Goal: Entertainment & Leisure: Consume media (video, audio)

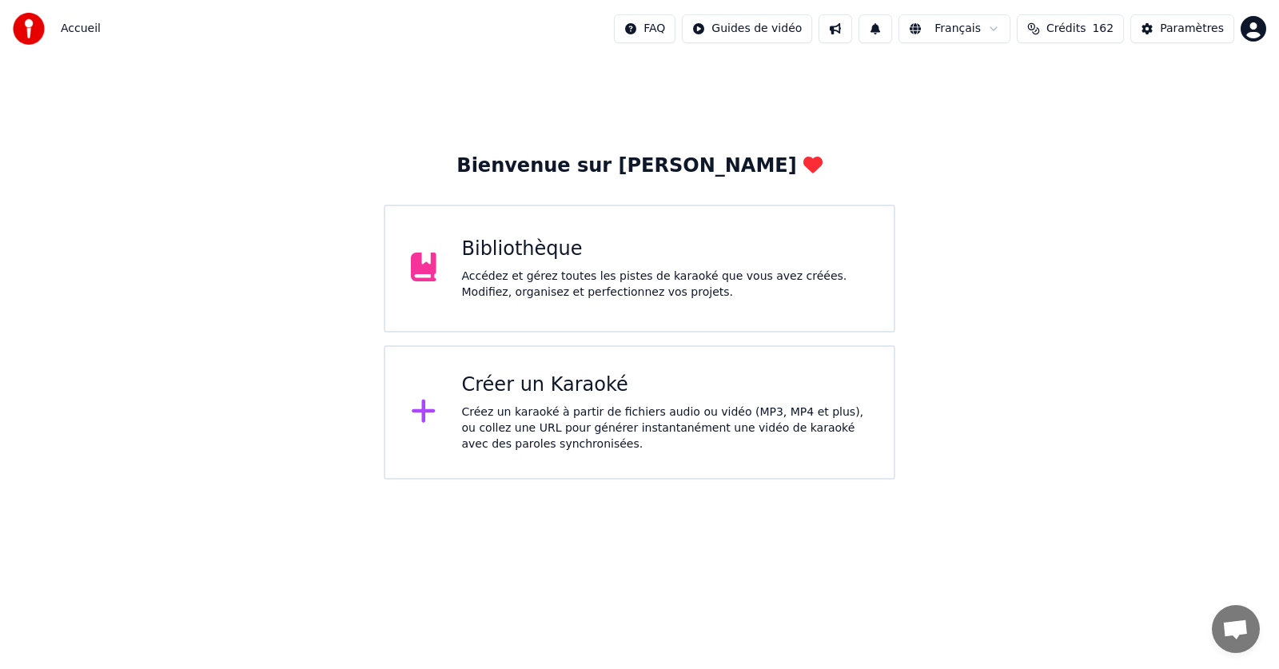
click at [562, 249] on div "Bibliothèque" at bounding box center [665, 250] width 407 height 26
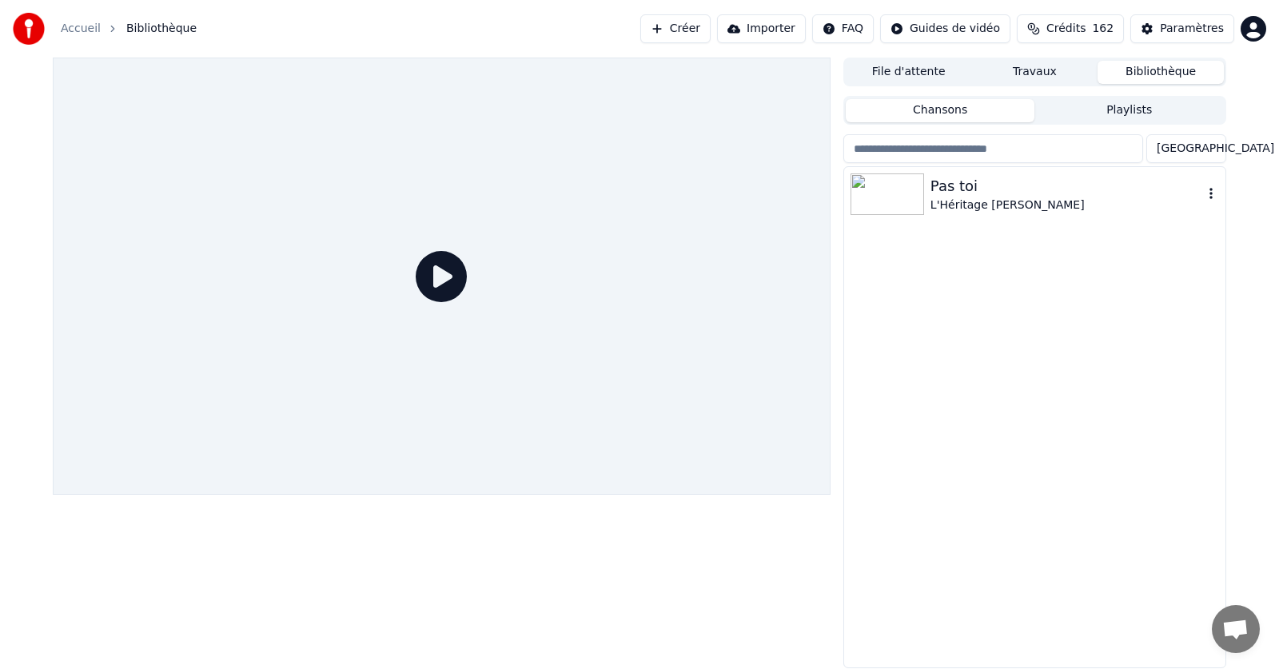
click at [1211, 195] on icon "button" at bounding box center [1211, 193] width 3 height 11
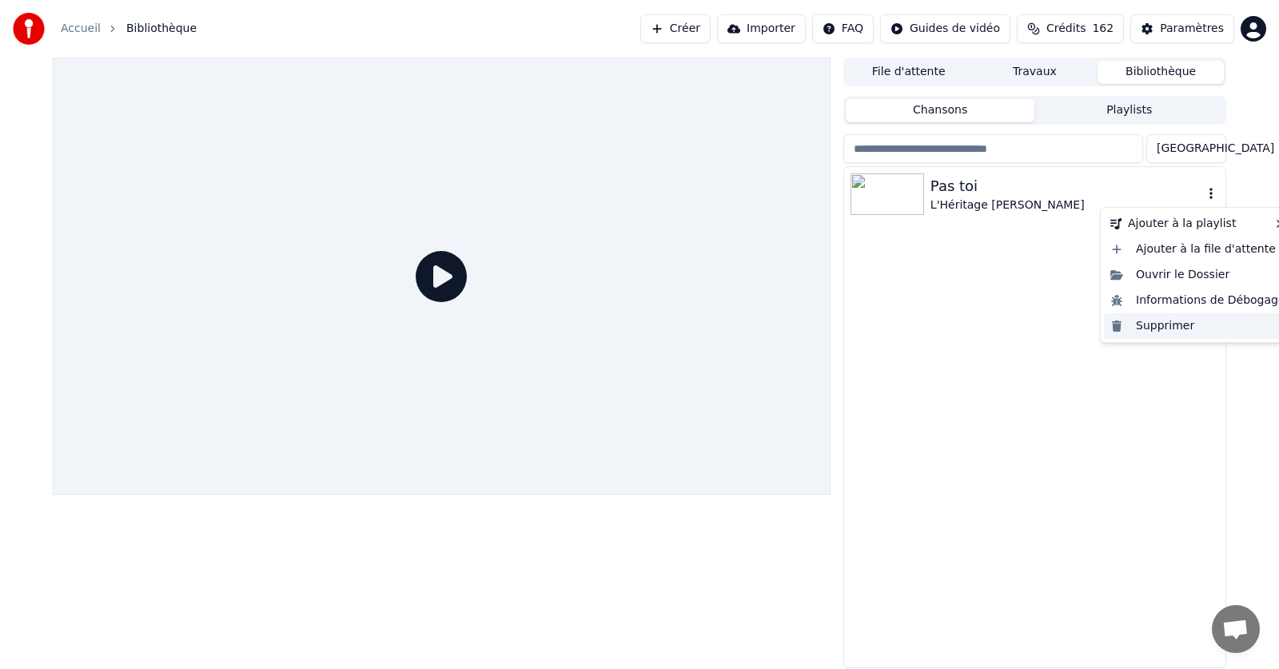
click at [1173, 328] on div "Supprimer" at bounding box center [1198, 326] width 188 height 26
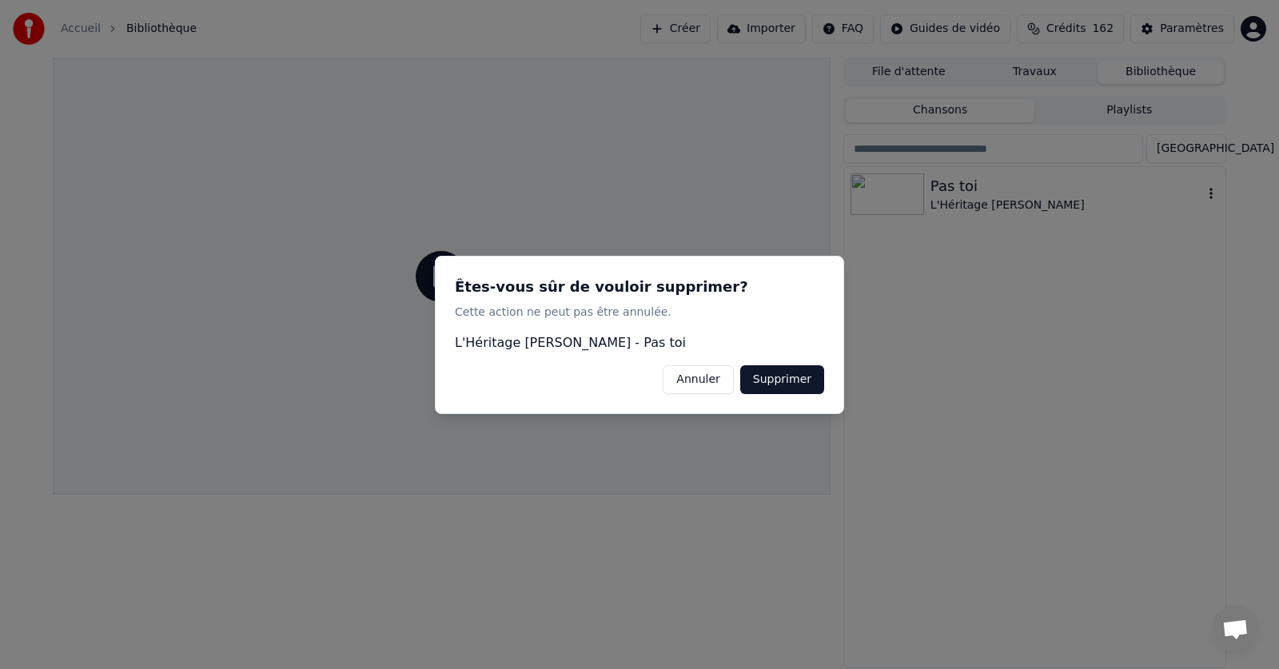
click at [787, 381] on button "Supprimer" at bounding box center [782, 379] width 84 height 29
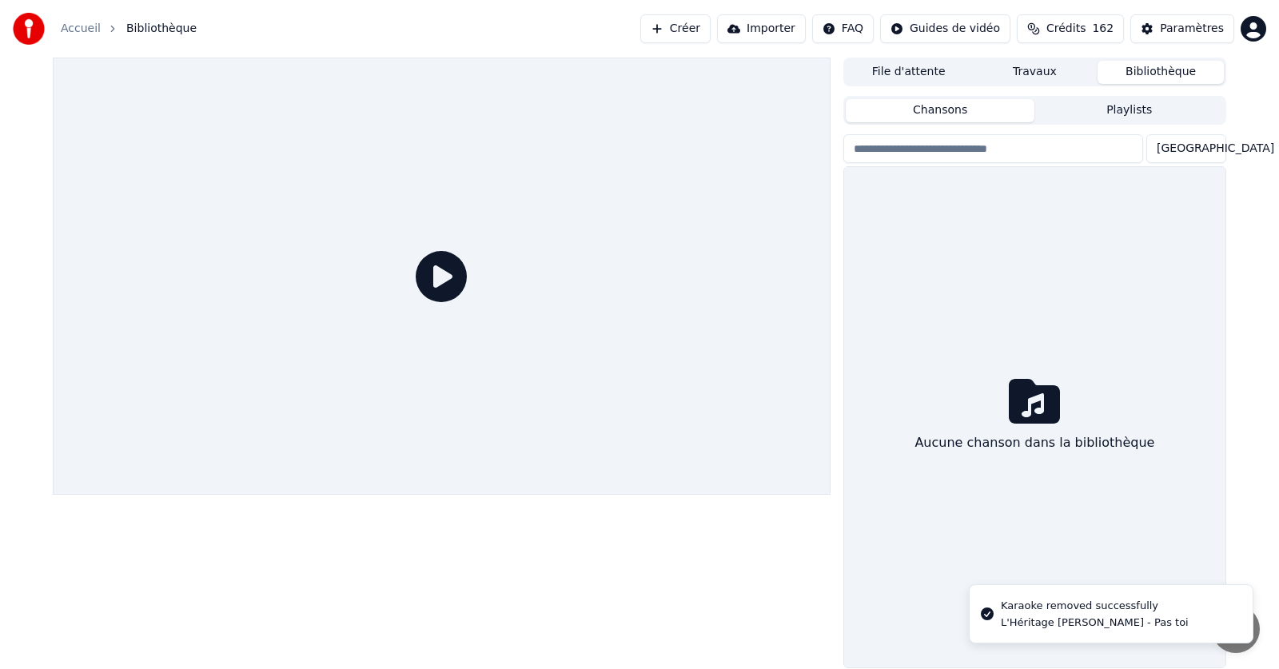
click at [72, 26] on link "Accueil" at bounding box center [81, 29] width 40 height 16
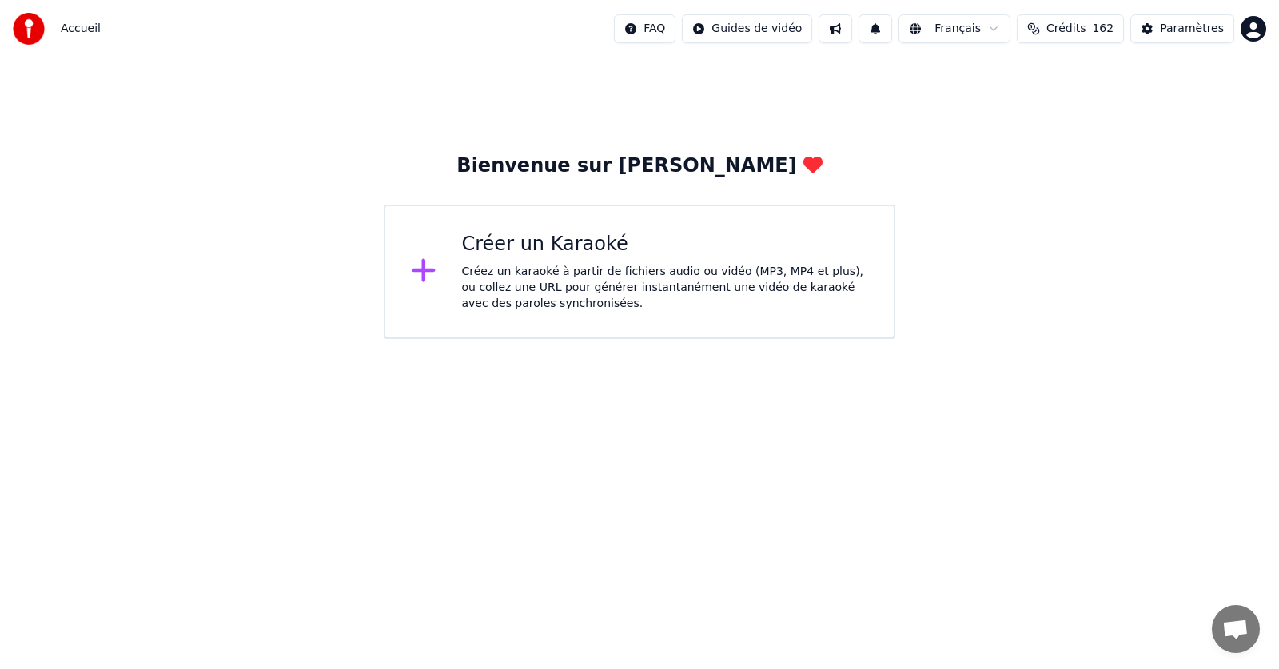
click at [583, 268] on div "Créez un karaoké à partir de fichiers audio ou vidéo (MP3, MP4 et plus), ou col…" at bounding box center [665, 288] width 407 height 48
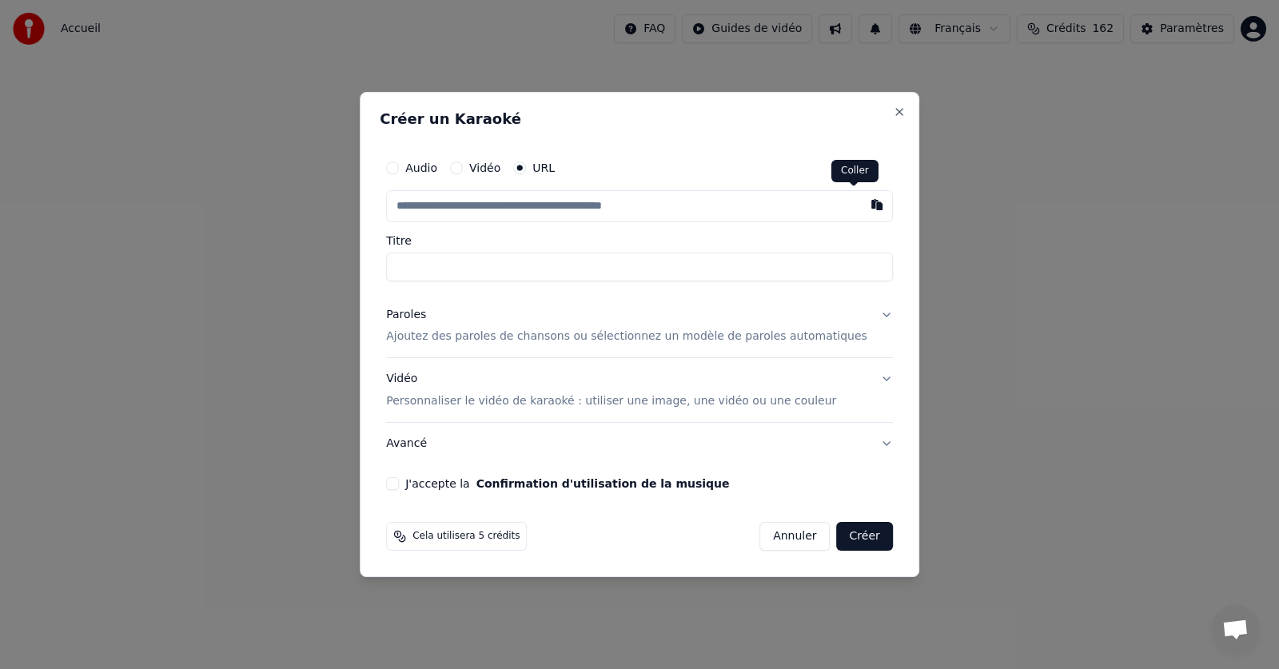
click at [861, 205] on button "button" at bounding box center [877, 204] width 32 height 29
type input "**********"
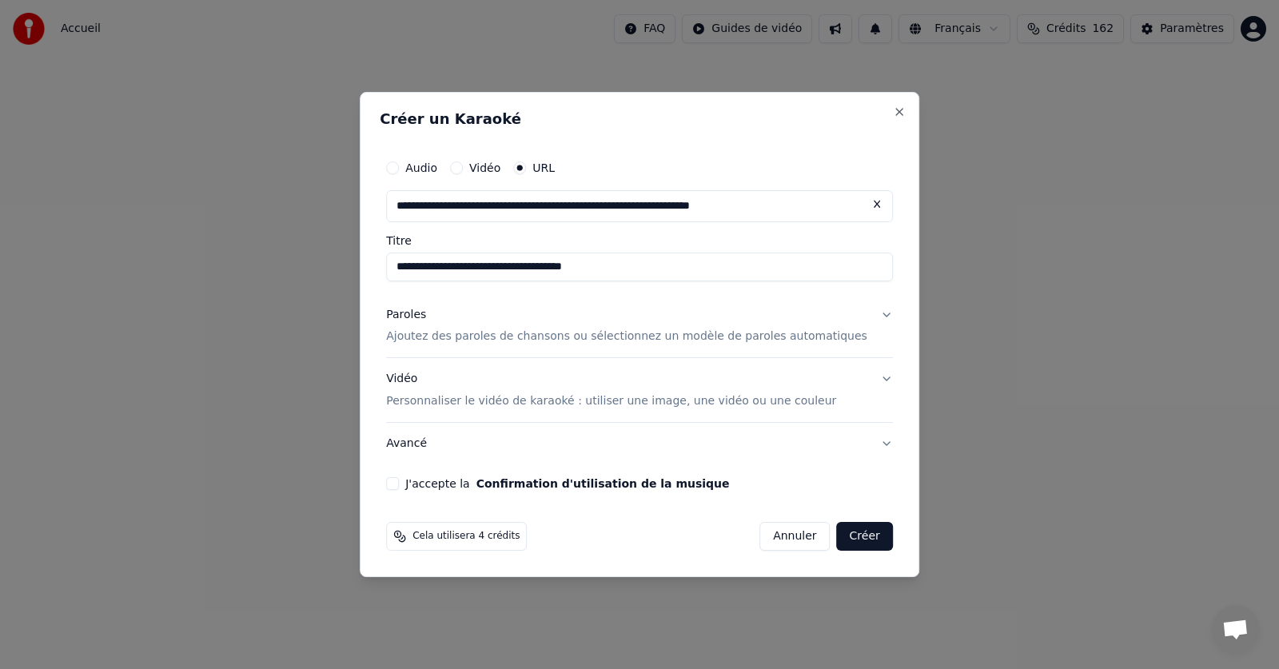
type input "**********"
click at [481, 337] on p "Ajoutez des paroles de chansons ou sélectionnez un modèle de paroles automatiqu…" at bounding box center [626, 337] width 481 height 16
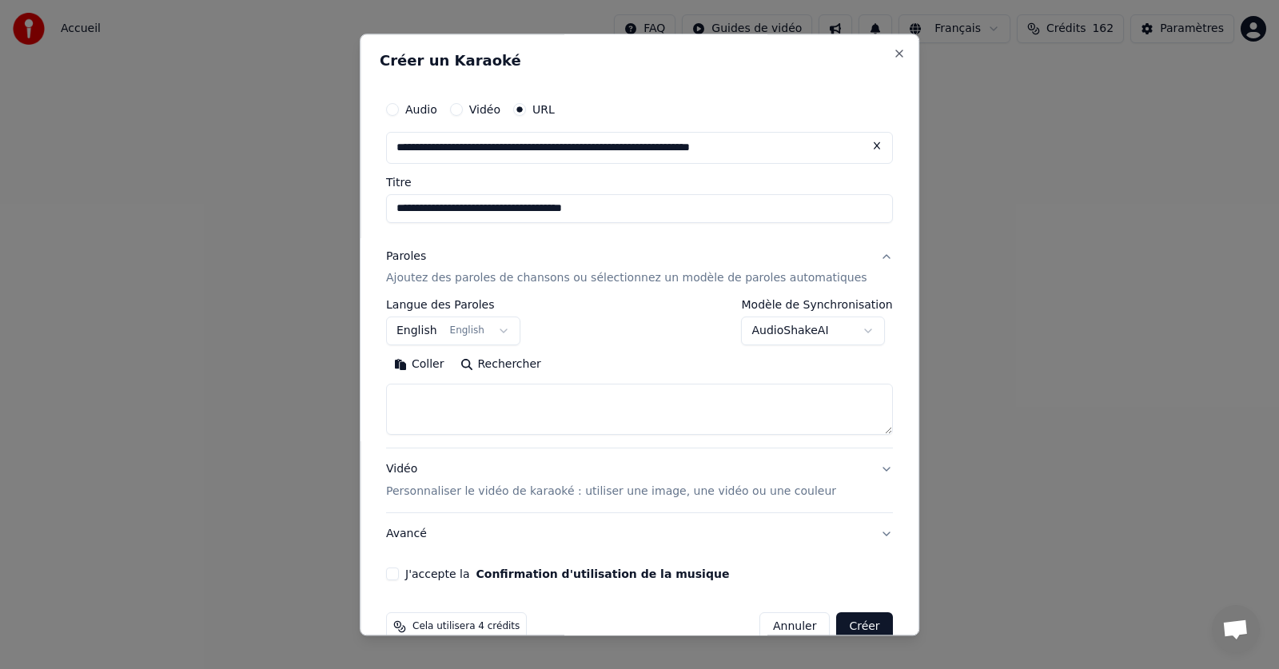
click at [512, 331] on button "English English" at bounding box center [453, 331] width 134 height 29
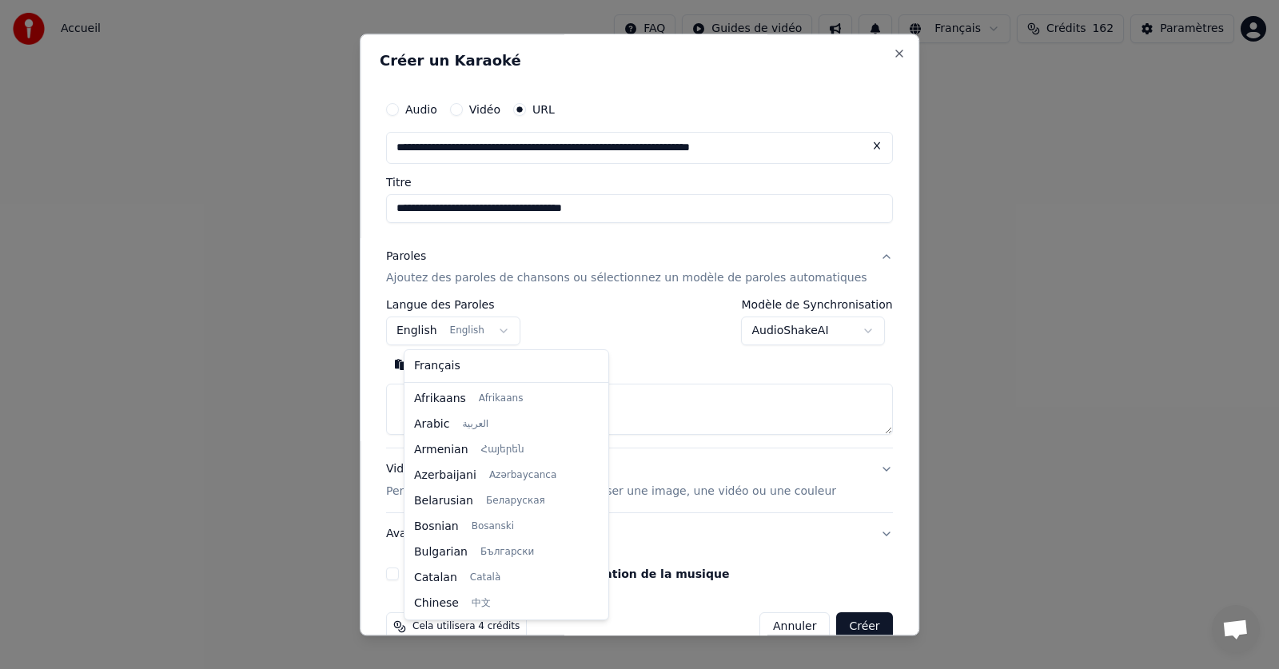
scroll to position [128, 0]
select select "**"
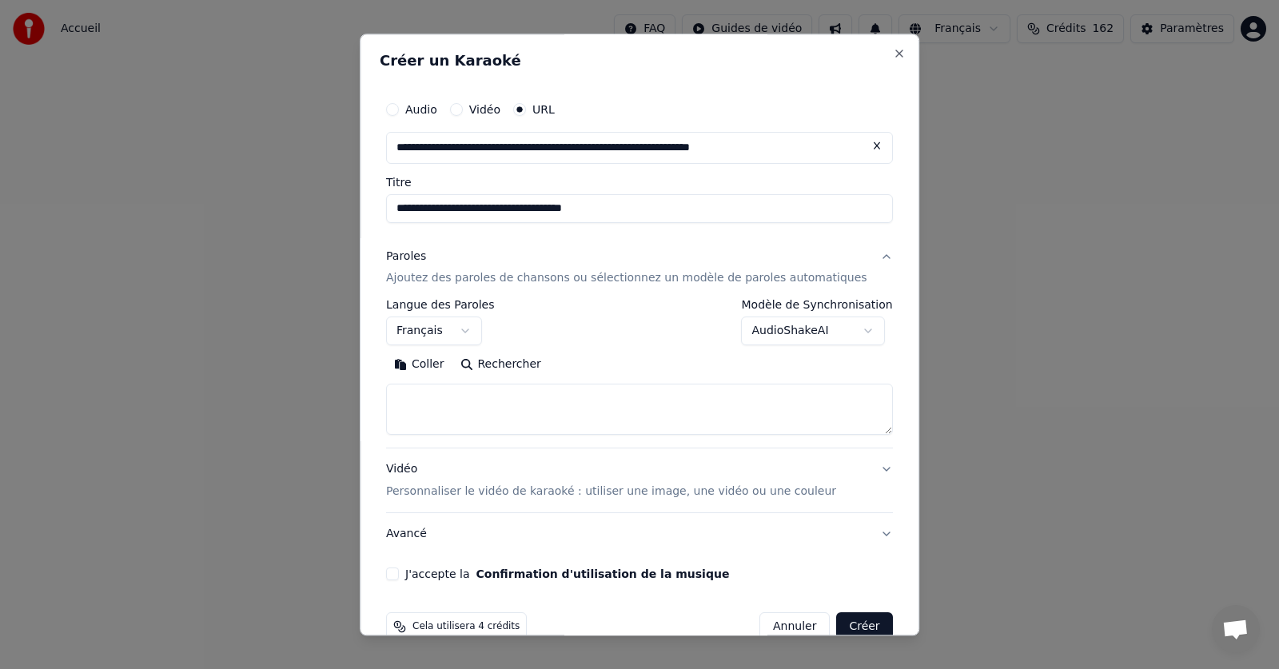
click at [445, 368] on button "Coller" at bounding box center [419, 366] width 66 height 26
click at [399, 572] on button "J'accepte la Confirmation d'utilisation de la musique" at bounding box center [392, 574] width 13 height 13
click at [837, 621] on button "Créer" at bounding box center [865, 627] width 56 height 29
type textarea "**********"
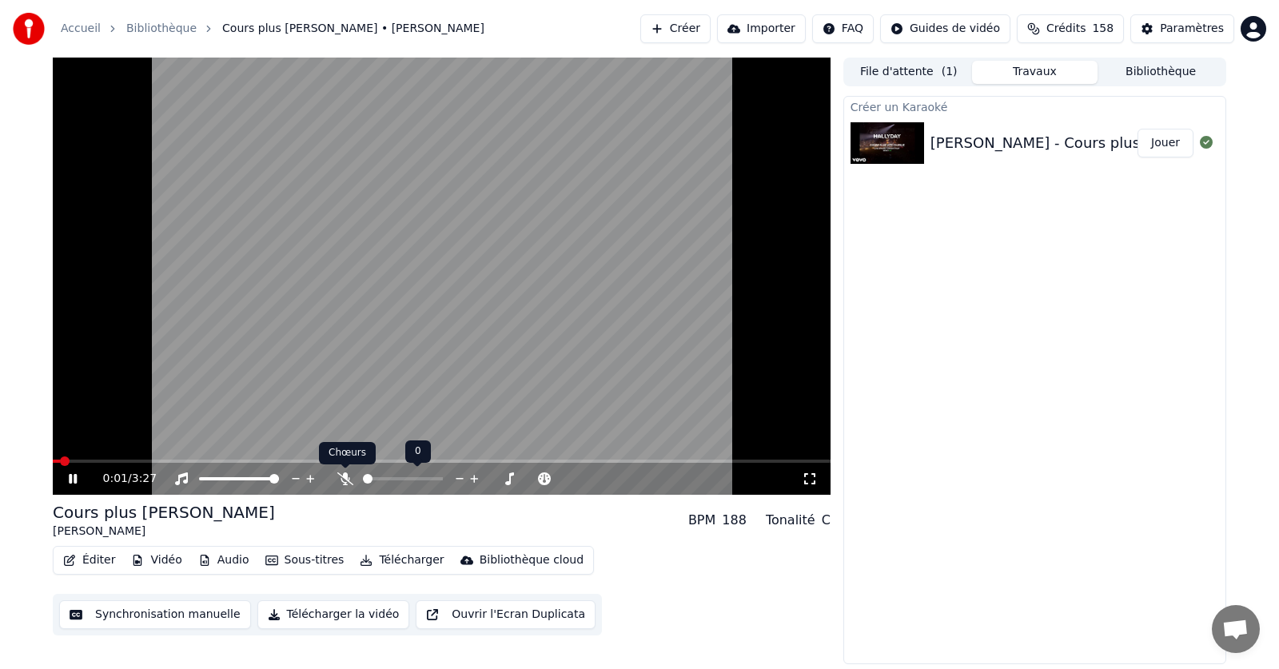
click at [343, 475] on icon at bounding box center [345, 479] width 16 height 13
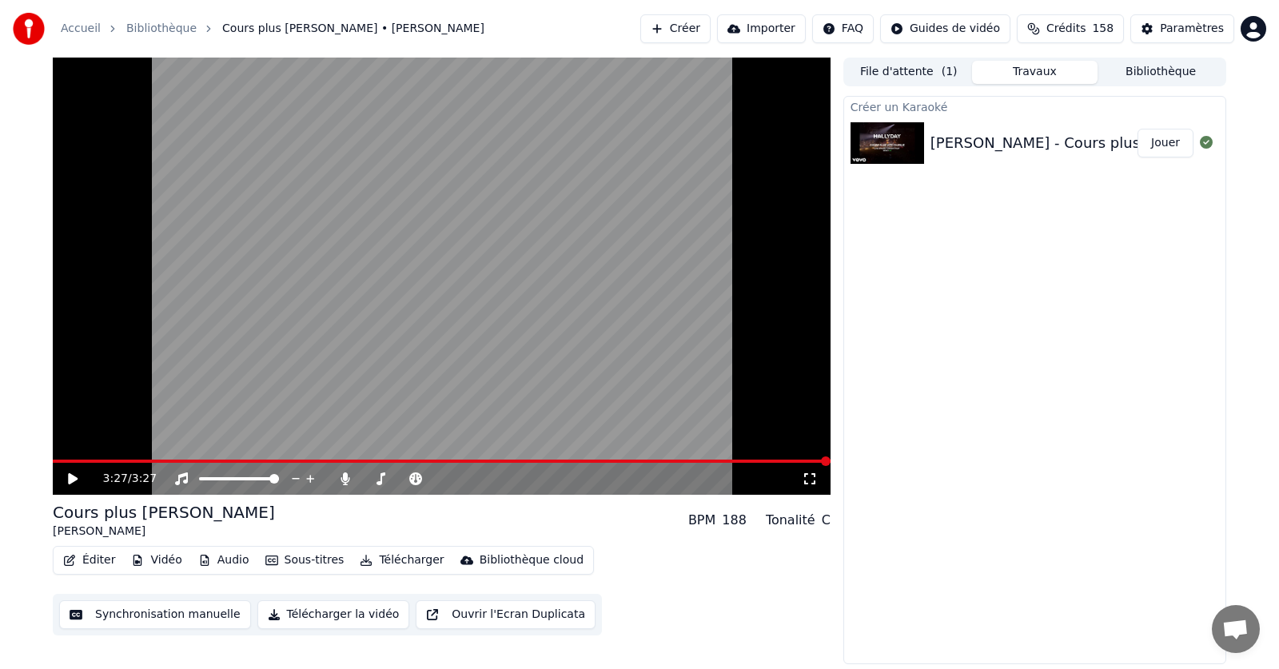
click at [90, 561] on button "Éditer" at bounding box center [89, 560] width 65 height 22
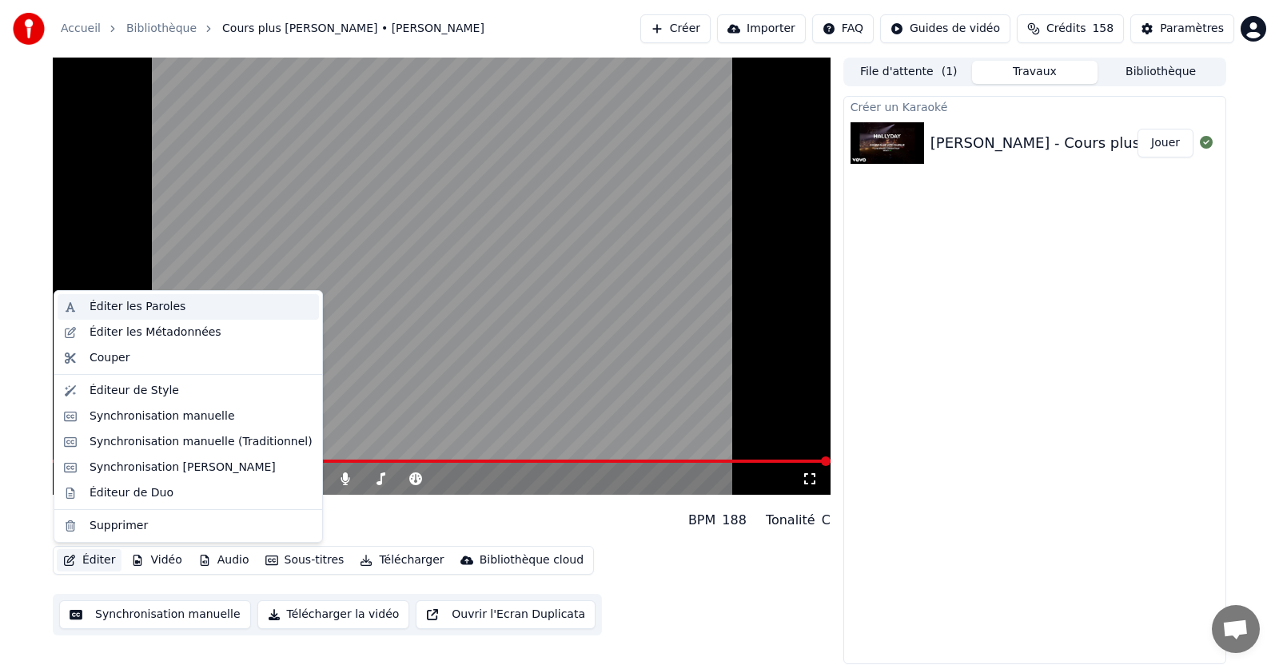
click at [118, 307] on div "Éditer les Paroles" at bounding box center [138, 307] width 96 height 16
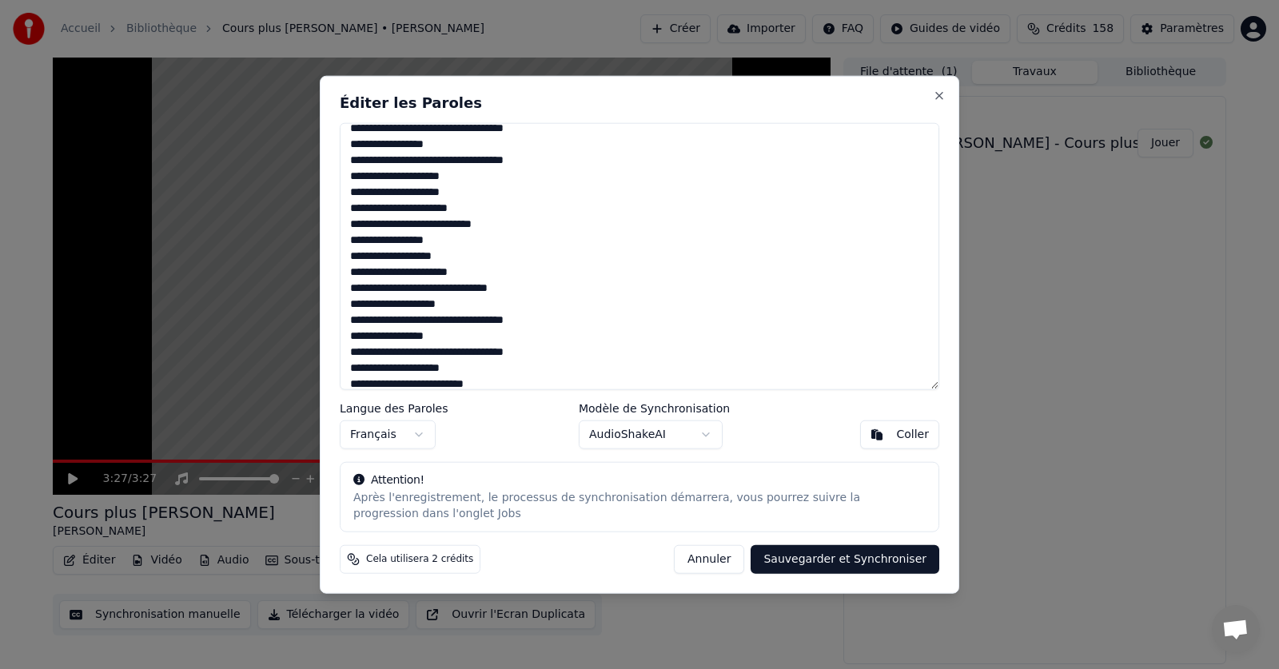
scroll to position [160, 0]
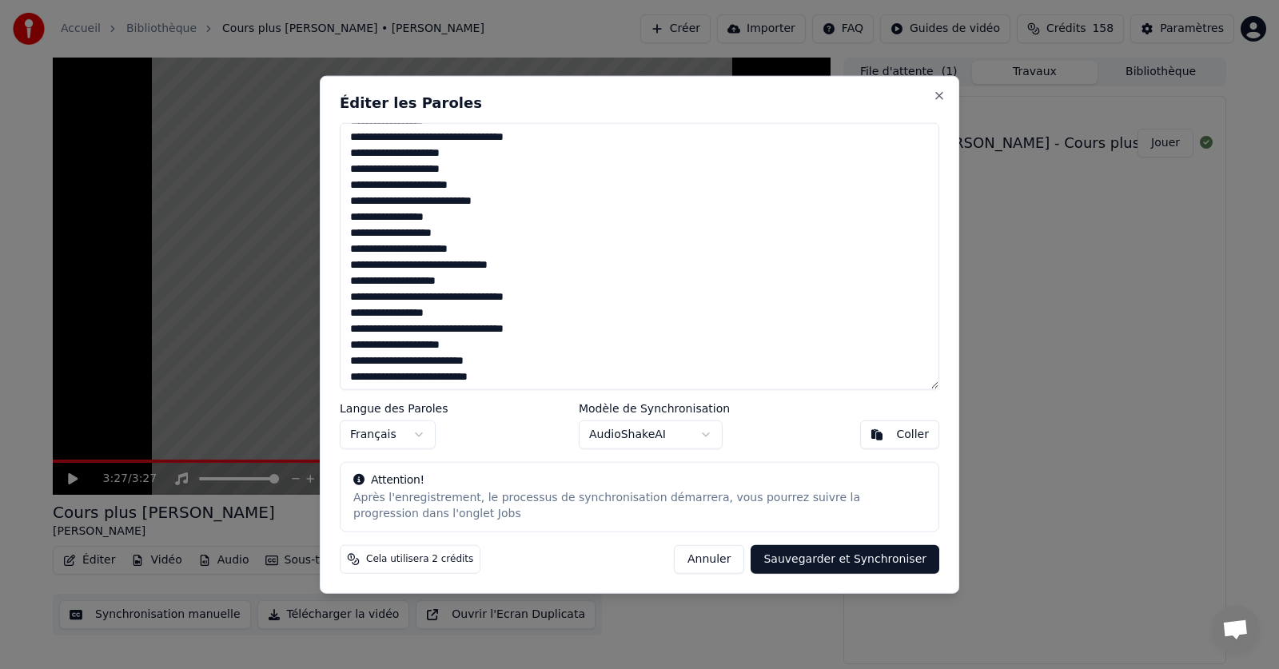
drag, startPoint x: 374, startPoint y: 365, endPoint x: 353, endPoint y: 365, distance: 21.6
click at [353, 365] on textarea "**********" at bounding box center [640, 256] width 600 height 268
click at [353, 361] on textarea "**********" at bounding box center [640, 256] width 600 height 268
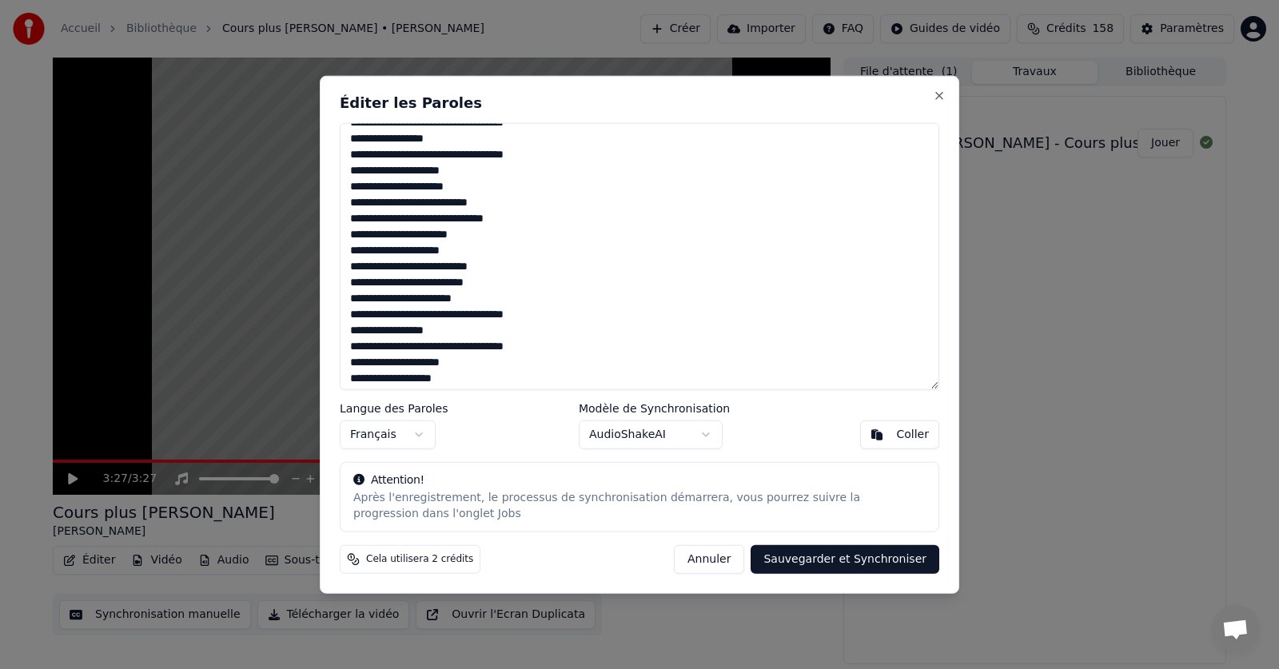
scroll to position [337, 0]
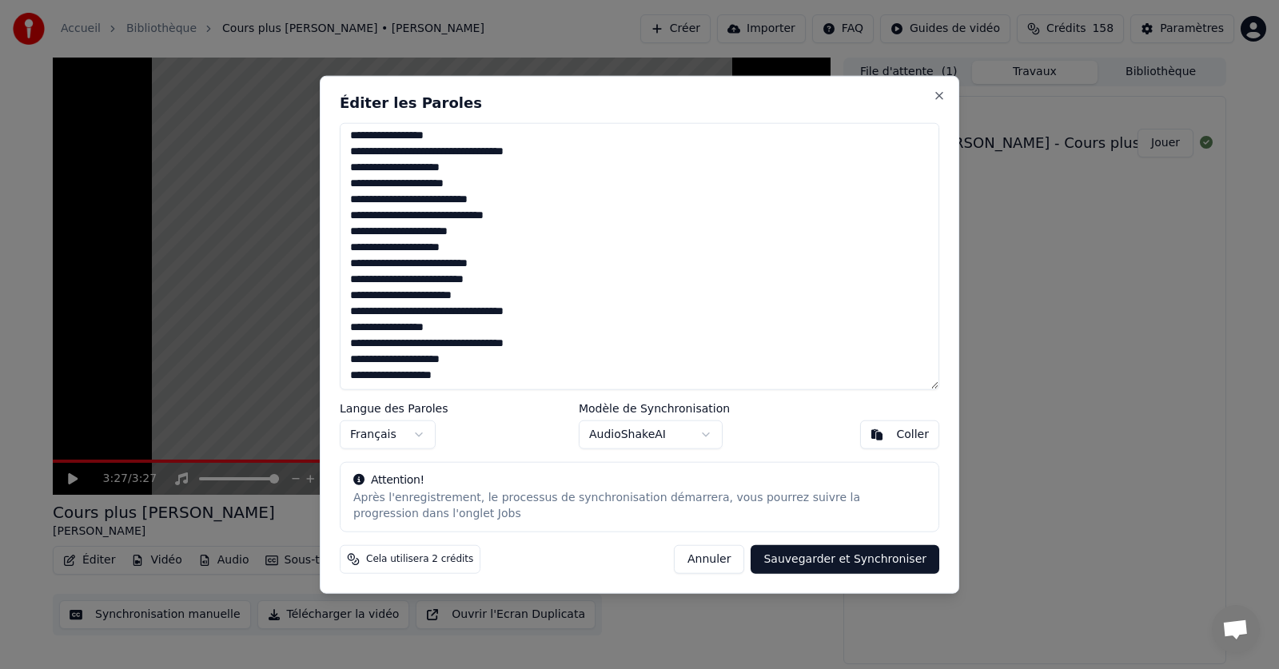
click at [431, 381] on textarea "**********" at bounding box center [640, 256] width 600 height 268
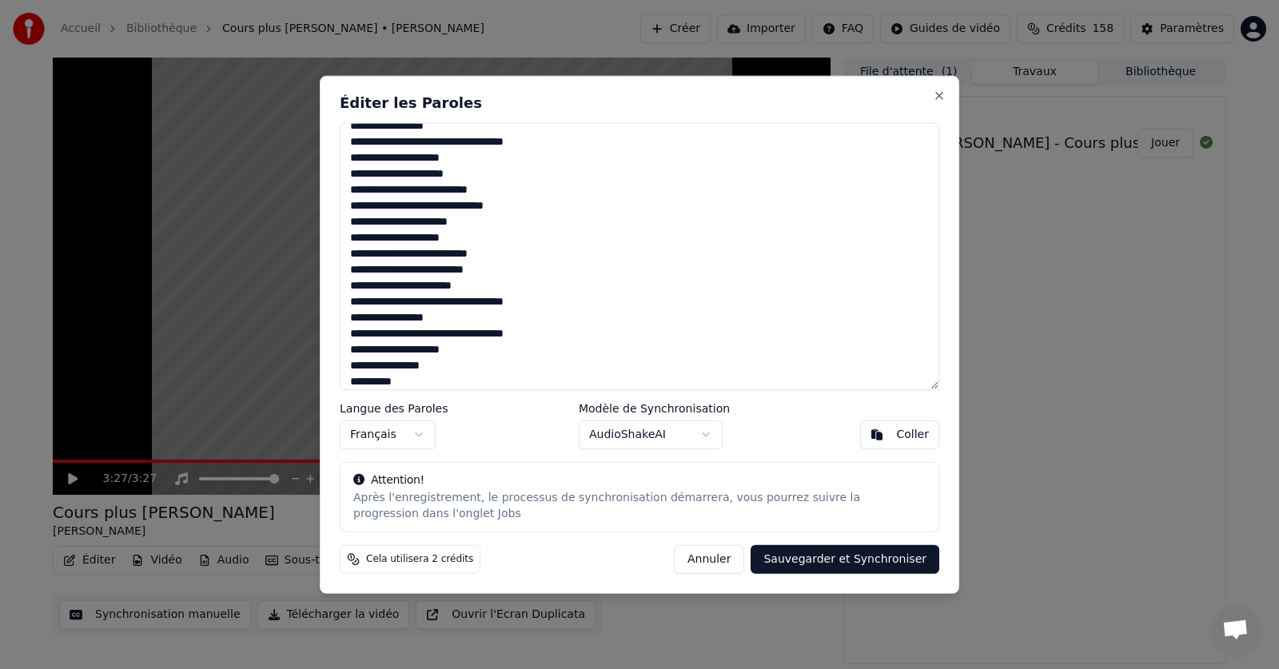
scroll to position [363, 0]
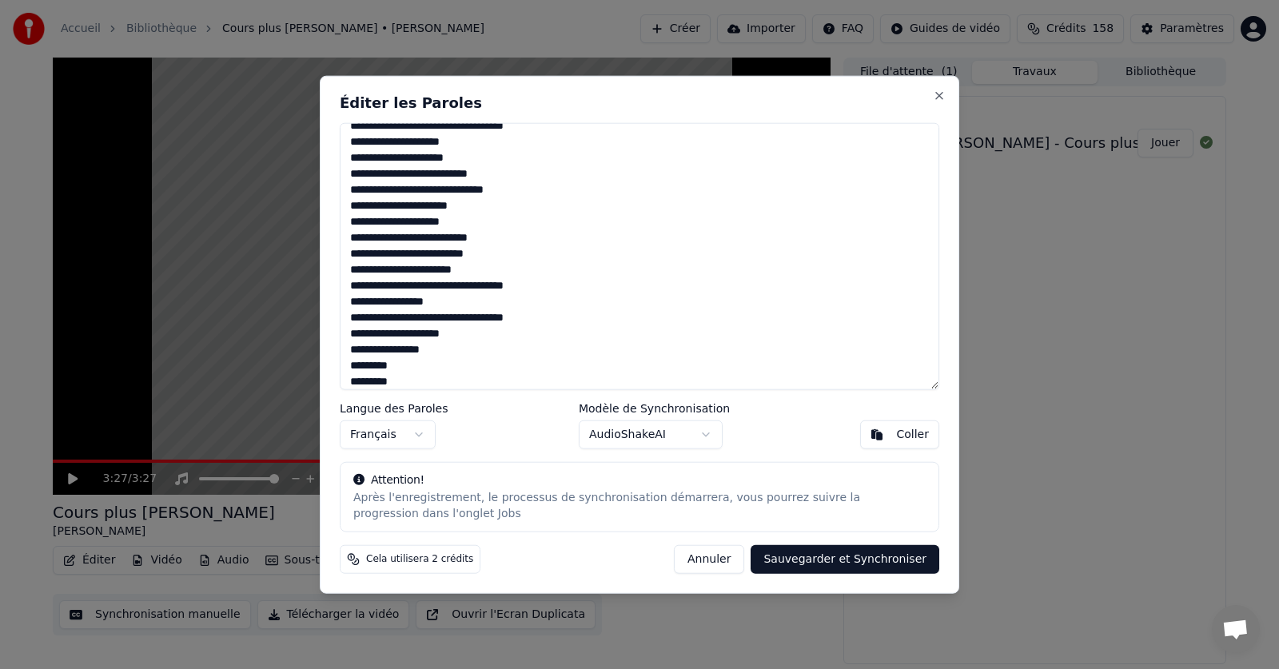
click at [354, 384] on textarea "**********" at bounding box center [640, 256] width 600 height 268
click at [391, 382] on textarea "**********" at bounding box center [640, 256] width 600 height 268
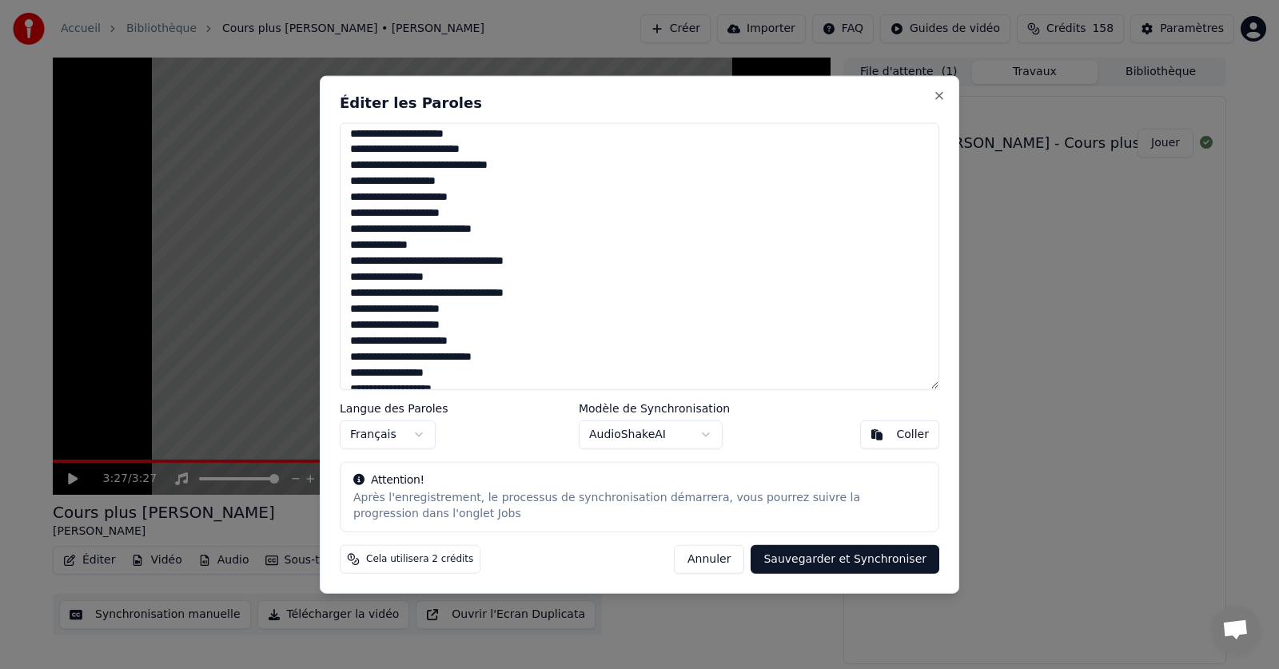
scroll to position [0, 0]
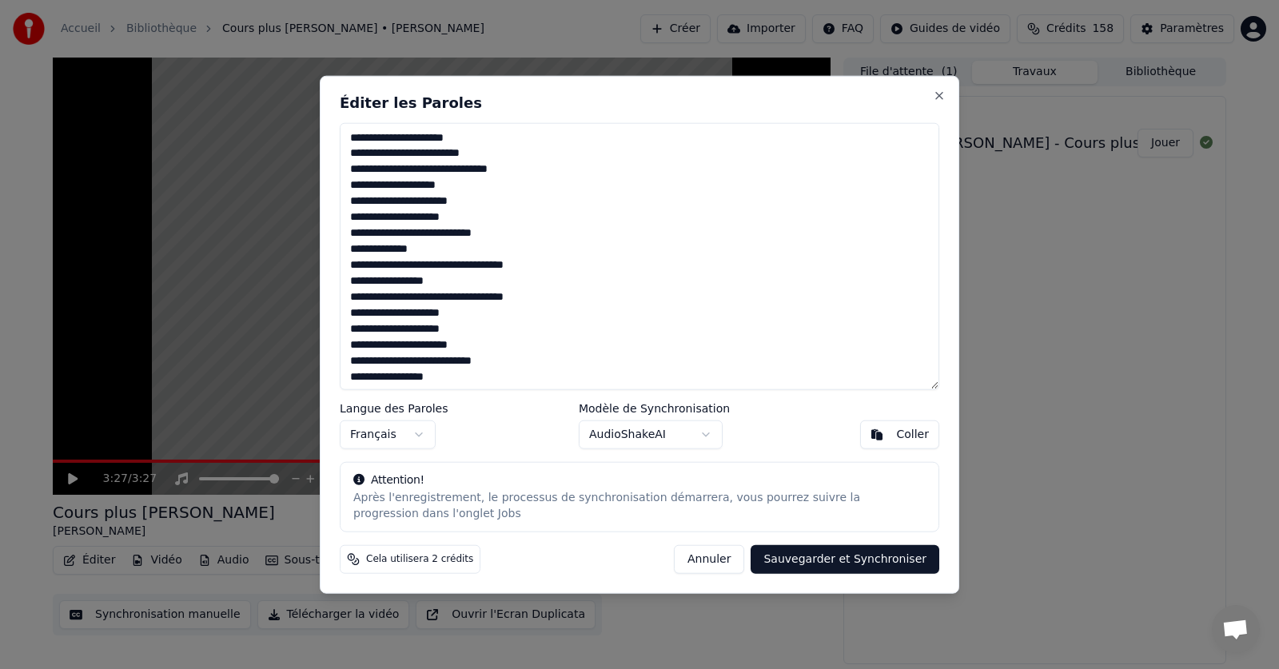
type textarea "**********"
click at [819, 560] on button "Sauvegarder et Synchroniser" at bounding box center [845, 559] width 189 height 29
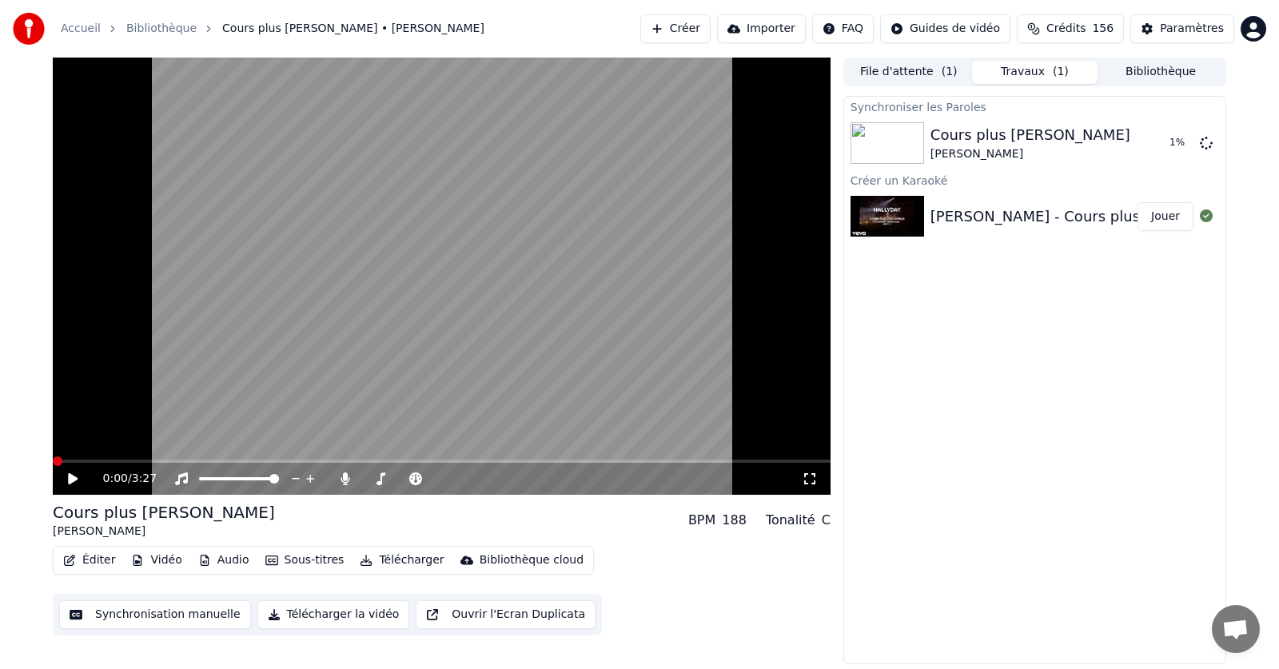
click at [53, 460] on span at bounding box center [58, 462] width 10 height 10
click at [73, 481] on icon at bounding box center [73, 478] width 10 height 11
click at [72, 477] on icon at bounding box center [73, 479] width 8 height 10
click at [53, 457] on span at bounding box center [58, 462] width 10 height 10
click at [92, 558] on button "Éditer" at bounding box center [89, 560] width 65 height 22
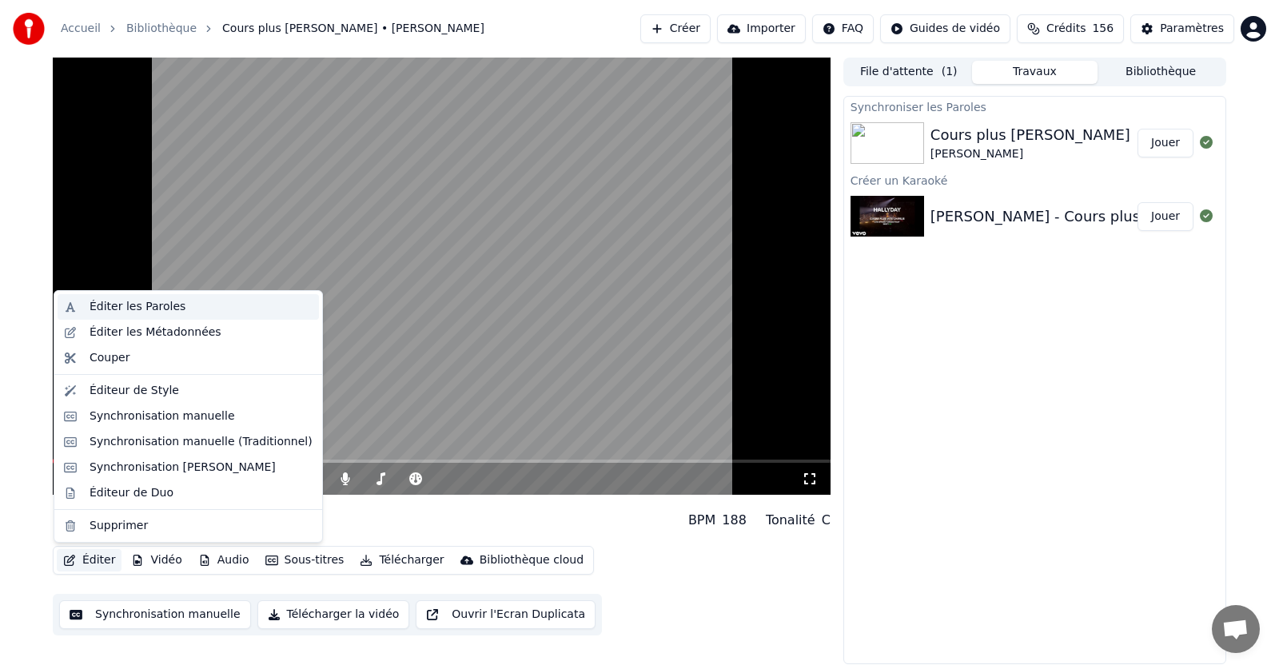
click at [121, 308] on div "Éditer les Paroles" at bounding box center [138, 307] width 96 height 16
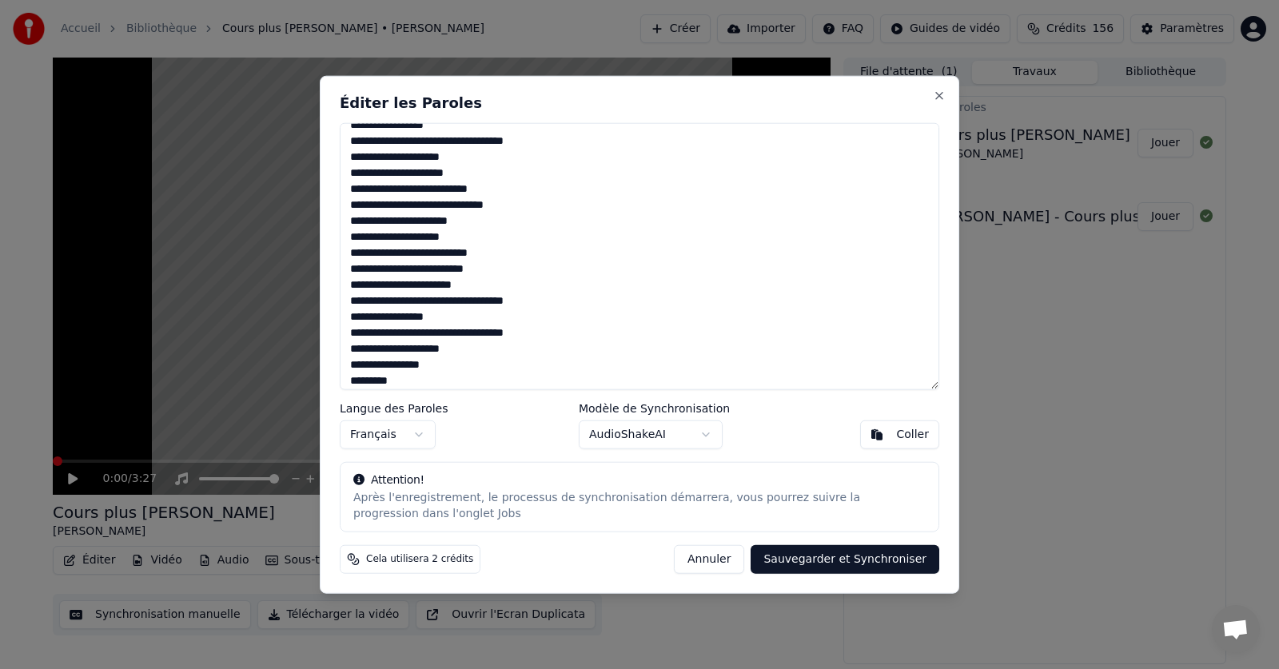
scroll to position [385, 0]
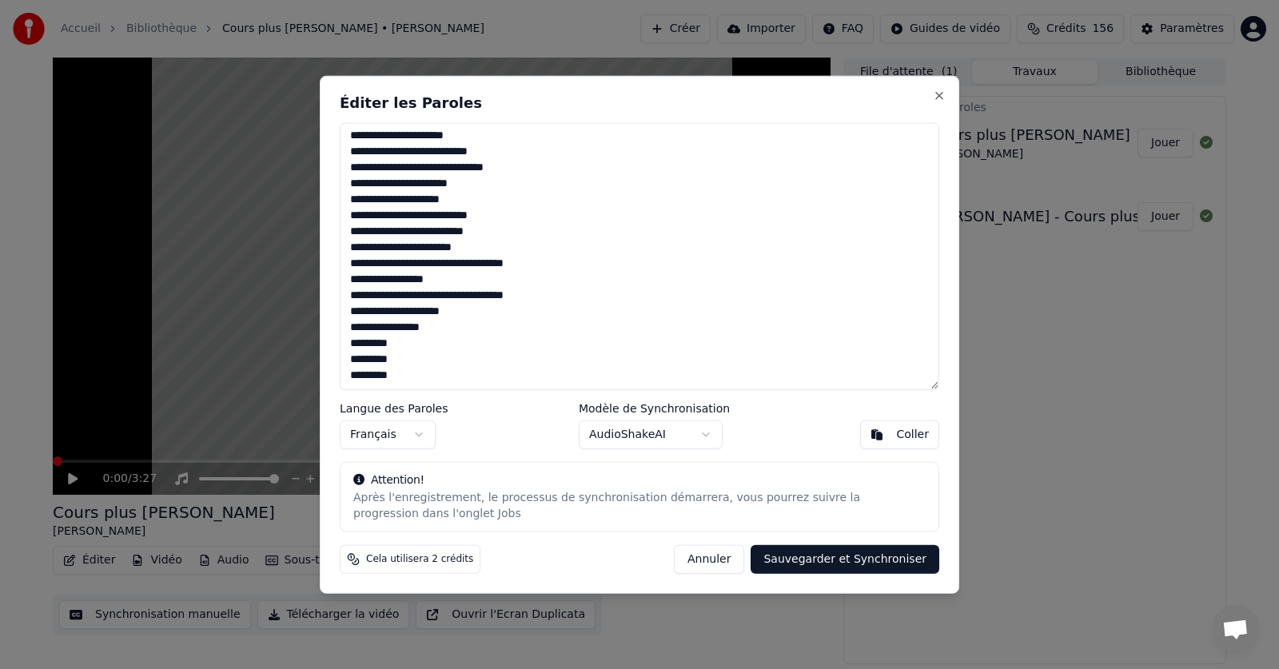
drag, startPoint x: 393, startPoint y: 344, endPoint x: 357, endPoint y: 346, distance: 36.1
click at [357, 346] on textarea at bounding box center [640, 256] width 600 height 268
drag, startPoint x: 392, startPoint y: 361, endPoint x: 357, endPoint y: 361, distance: 34.4
click at [357, 361] on textarea at bounding box center [640, 256] width 600 height 268
drag, startPoint x: 390, startPoint y: 378, endPoint x: 357, endPoint y: 380, distance: 33.6
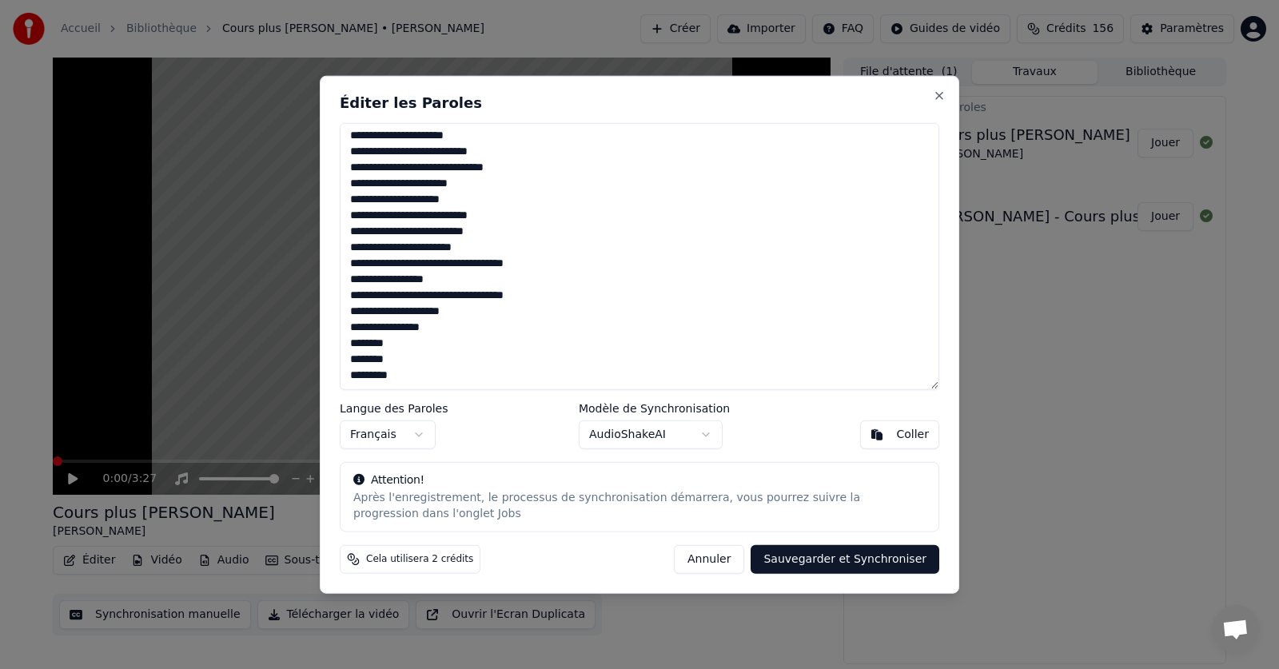
click at [357, 380] on textarea at bounding box center [640, 256] width 600 height 268
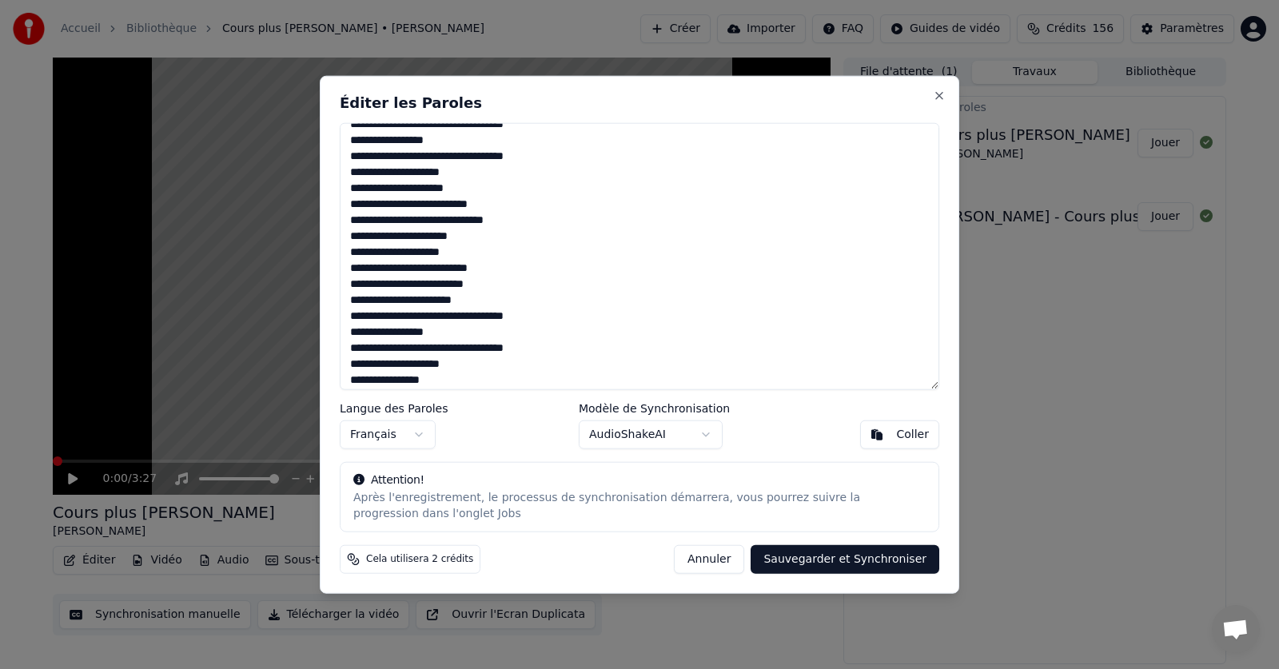
scroll to position [305, 0]
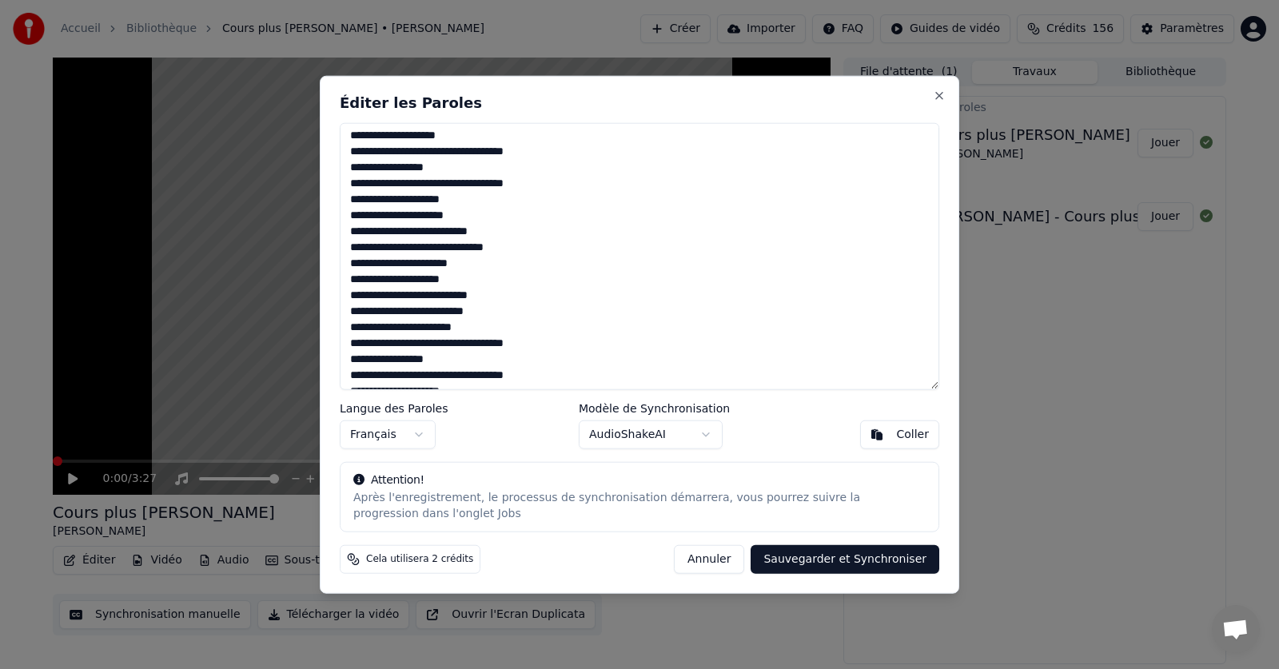
click at [357, 219] on textarea at bounding box center [640, 256] width 600 height 268
click at [348, 217] on textarea at bounding box center [640, 256] width 600 height 268
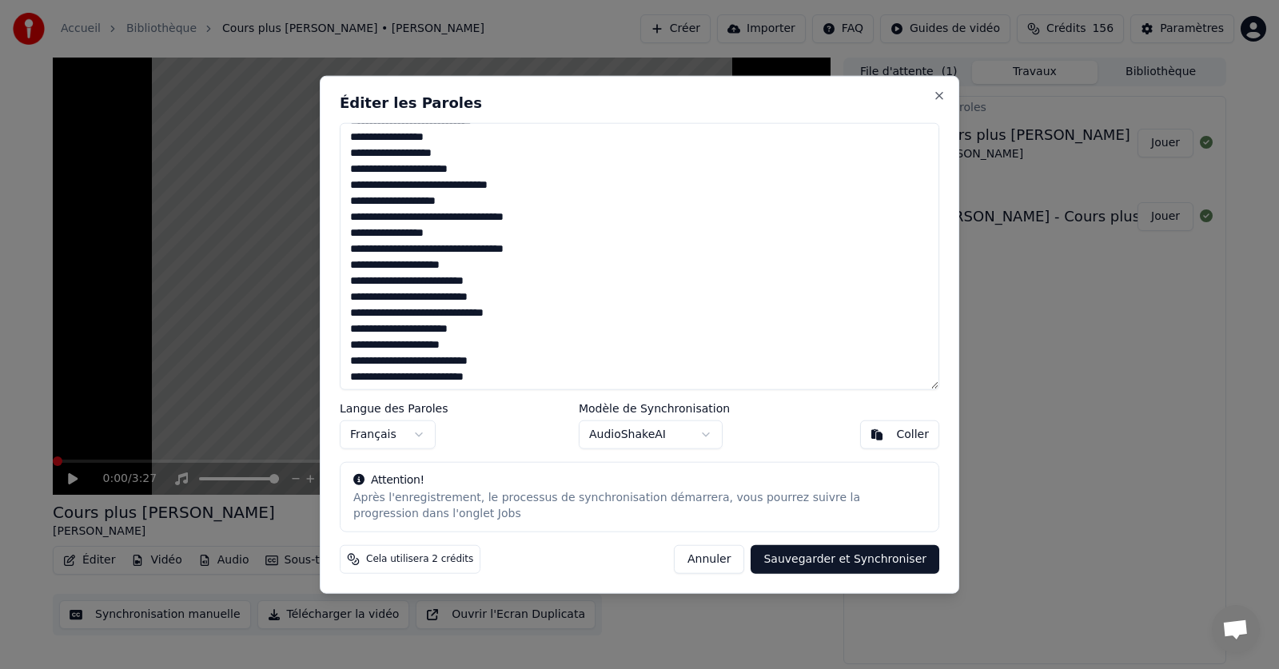
scroll to position [0, 0]
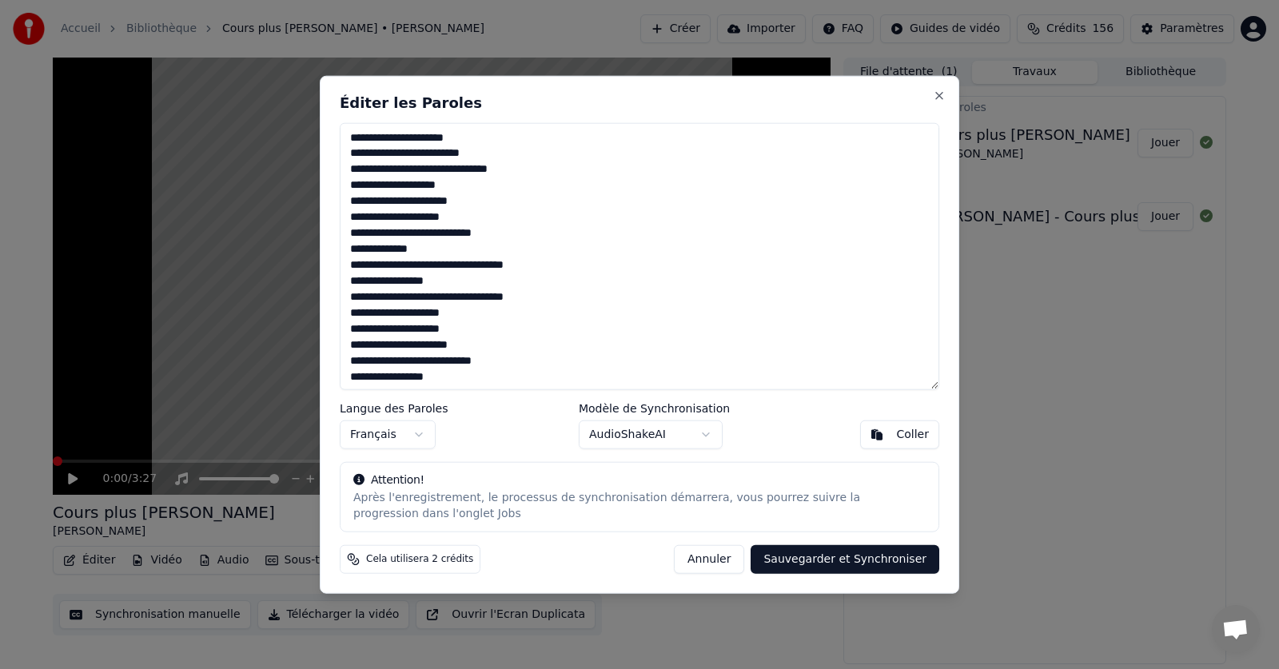
type textarea "**********"
click at [836, 555] on button "Sauvegarder et Synchroniser" at bounding box center [845, 559] width 189 height 29
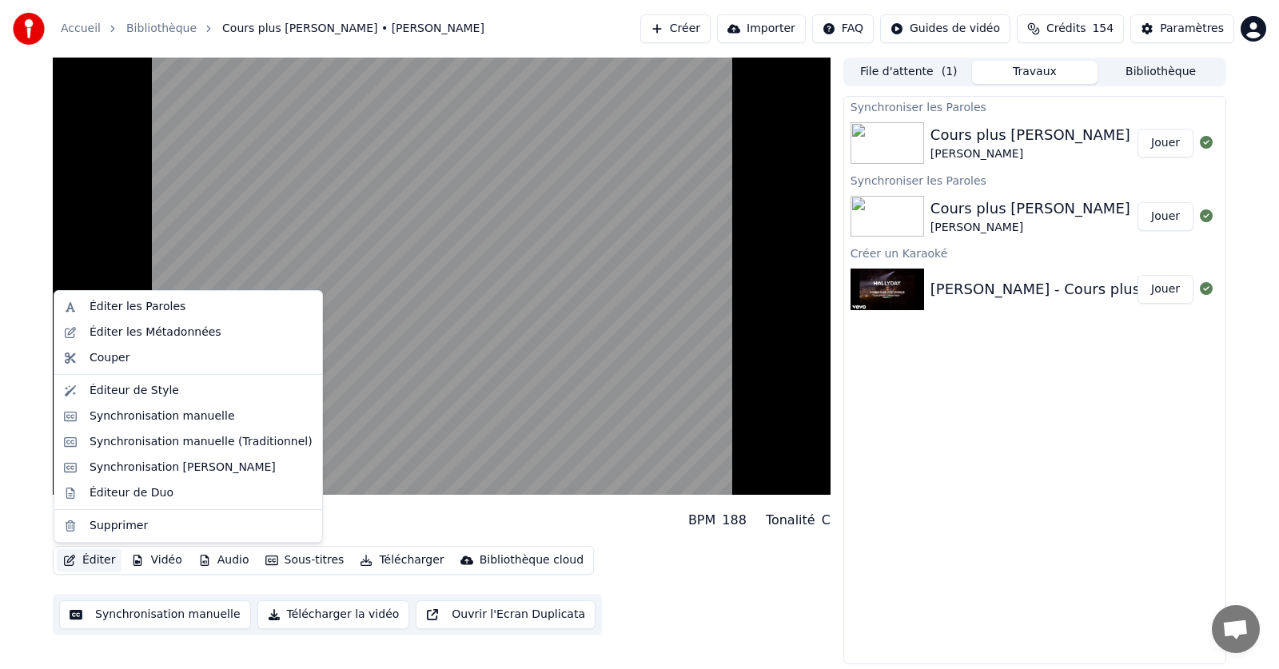
click at [93, 556] on button "Éditer" at bounding box center [89, 560] width 65 height 22
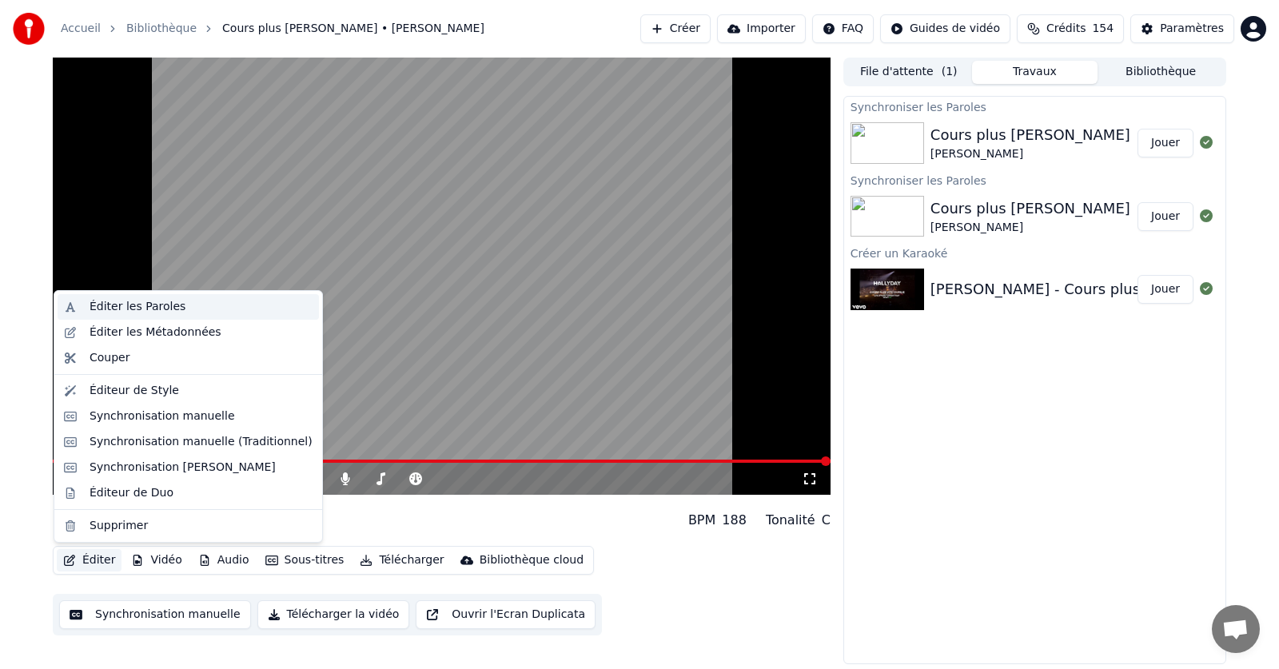
click at [116, 308] on div "Éditer les Paroles" at bounding box center [138, 307] width 96 height 16
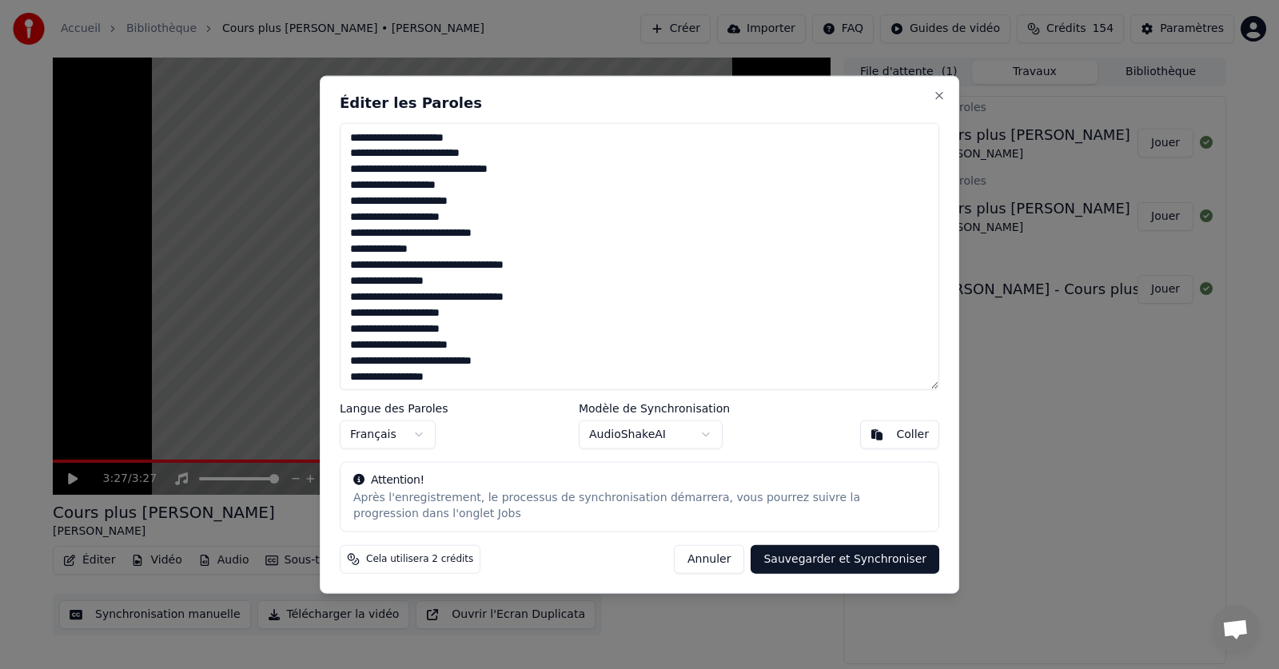
click at [116, 308] on div at bounding box center [639, 334] width 1279 height 669
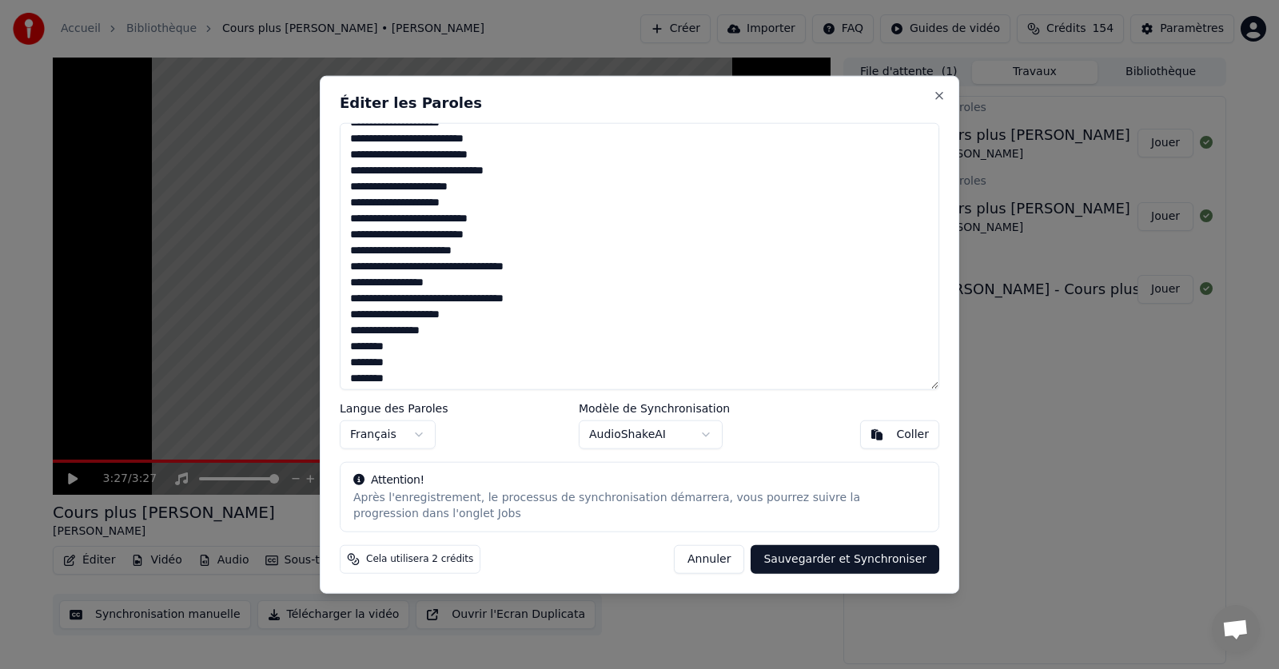
scroll to position [385, 0]
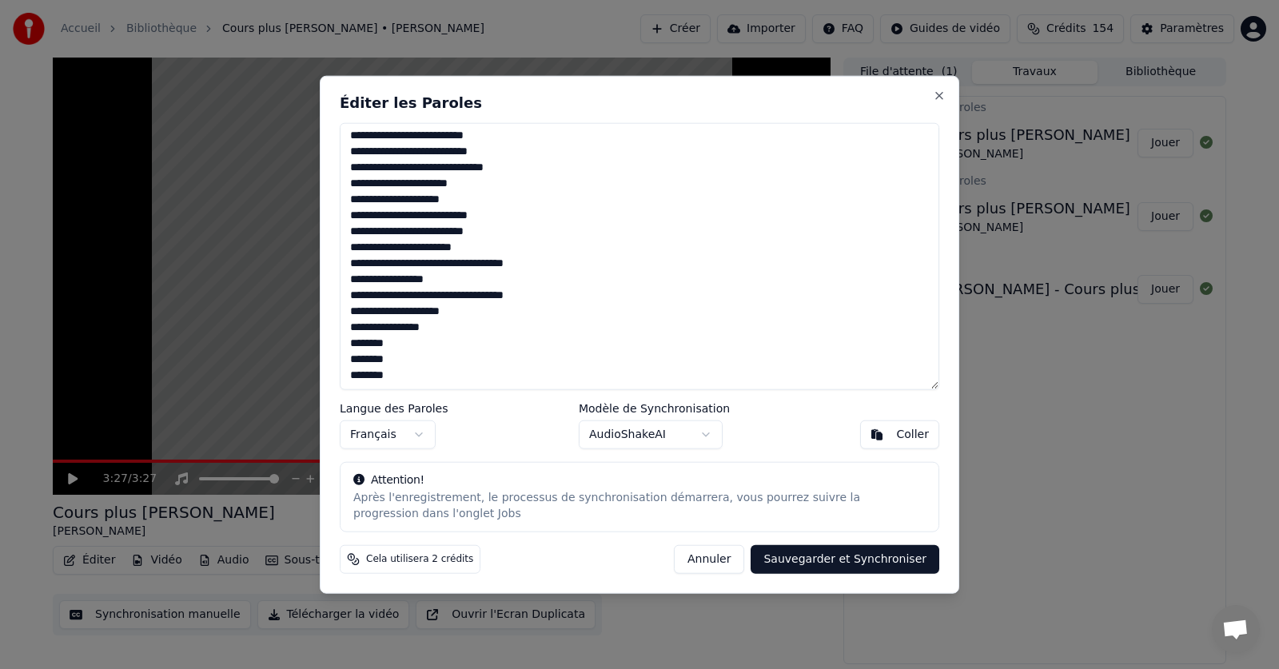
drag, startPoint x: 429, startPoint y: 328, endPoint x: 352, endPoint y: 329, distance: 77.6
click at [352, 329] on textarea at bounding box center [640, 256] width 600 height 268
click at [352, 346] on textarea "**********" at bounding box center [640, 256] width 600 height 268
type textarea "**********"
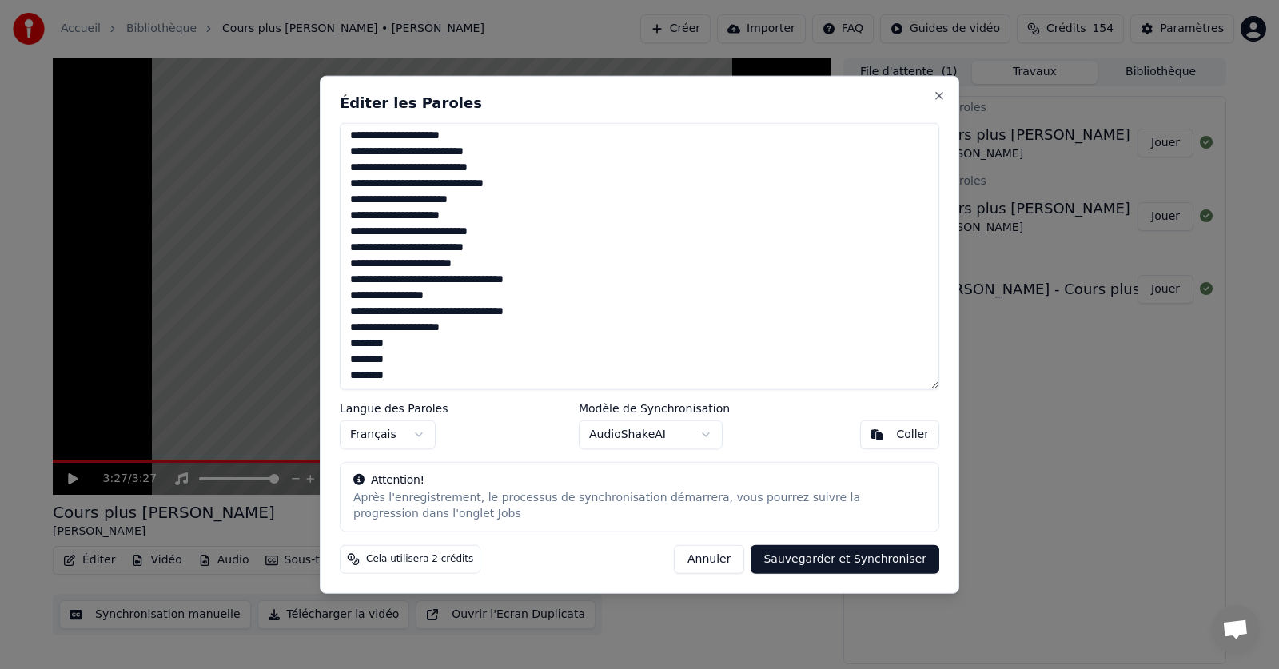
click at [838, 561] on button "Sauvegarder et Synchroniser" at bounding box center [845, 559] width 189 height 29
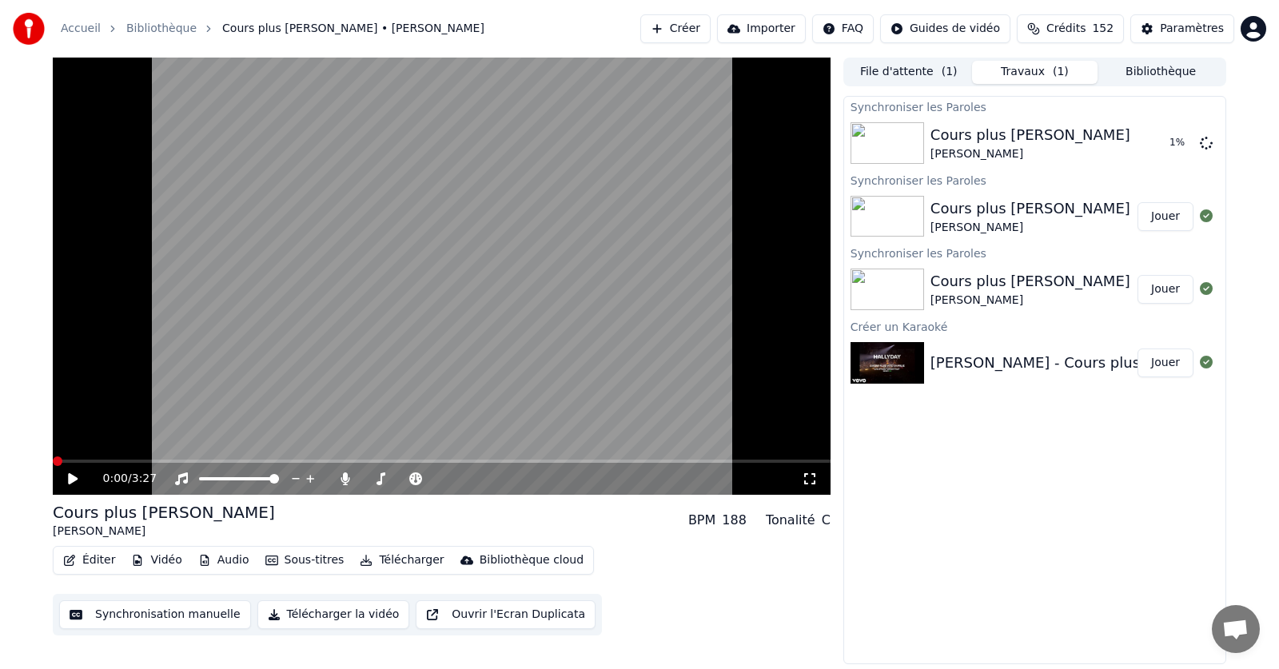
click at [53, 466] on span at bounding box center [58, 462] width 10 height 10
click at [78, 475] on icon at bounding box center [85, 479] width 38 height 13
click at [439, 457] on span at bounding box center [440, 462] width 10 height 10
click at [74, 476] on icon at bounding box center [85, 479] width 38 height 13
click at [69, 477] on icon at bounding box center [85, 479] width 38 height 13
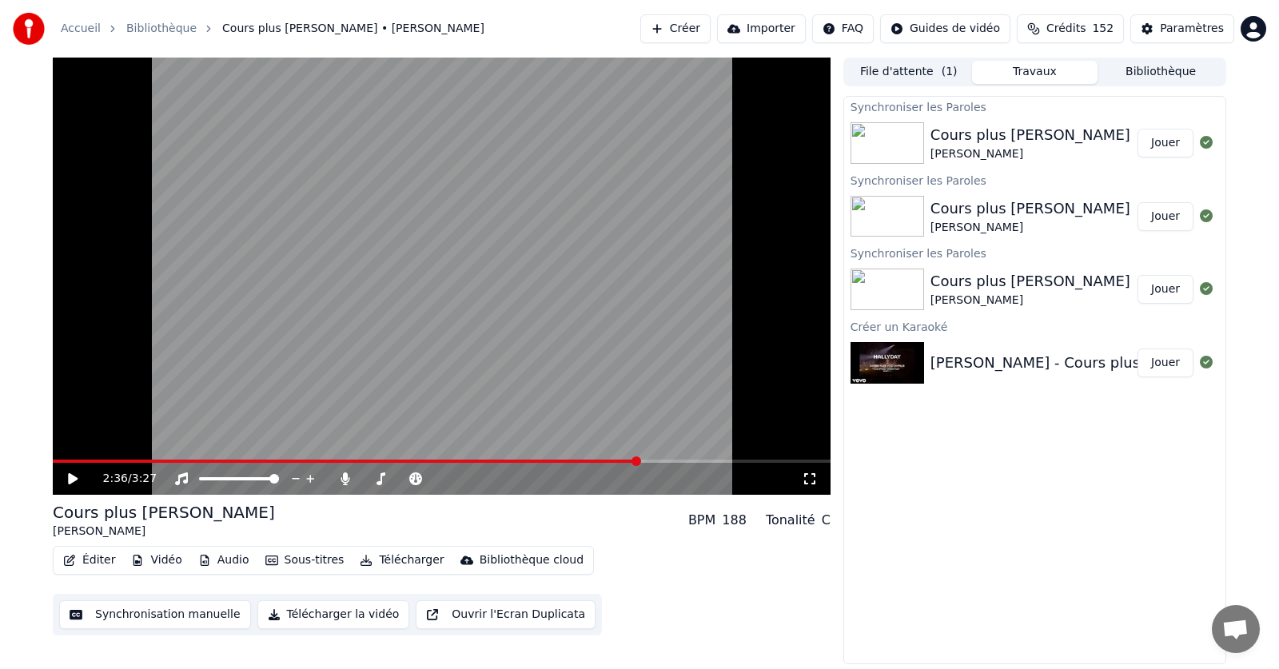
click at [637, 466] on span at bounding box center [637, 462] width 10 height 10
click at [71, 479] on icon at bounding box center [73, 478] width 10 height 11
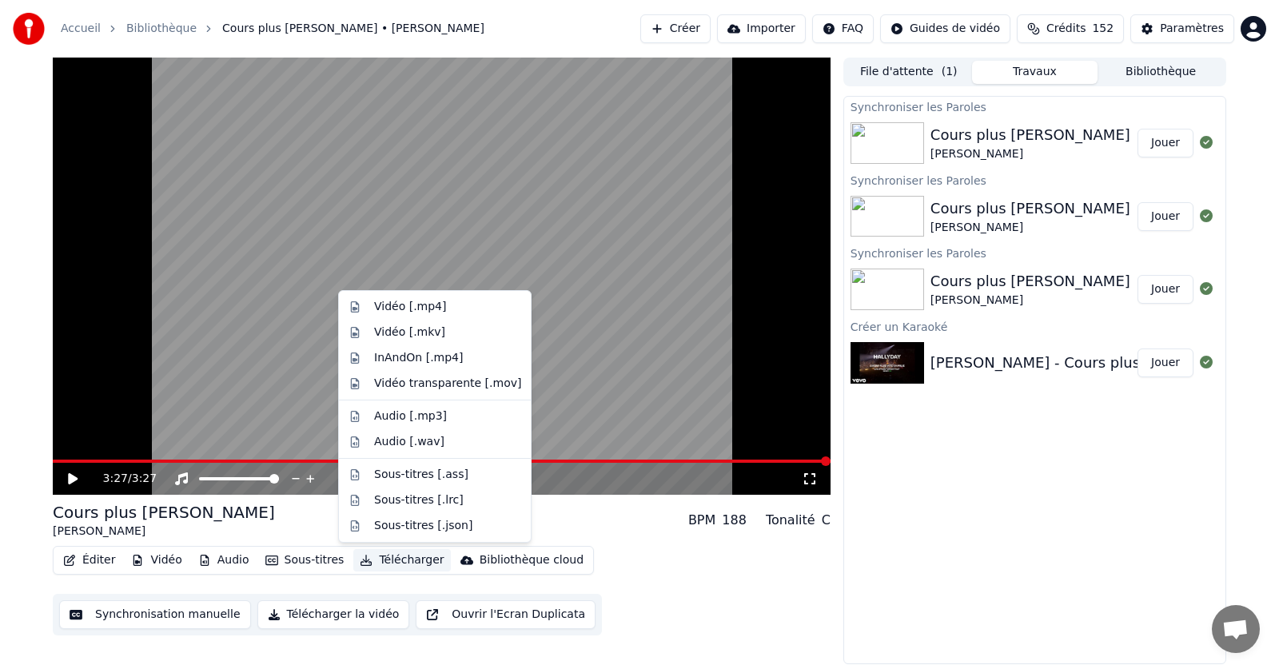
click at [393, 560] on button "Télécharger" at bounding box center [401, 560] width 97 height 22
click at [387, 309] on div "Vidéo [.mp4]" at bounding box center [410, 307] width 72 height 16
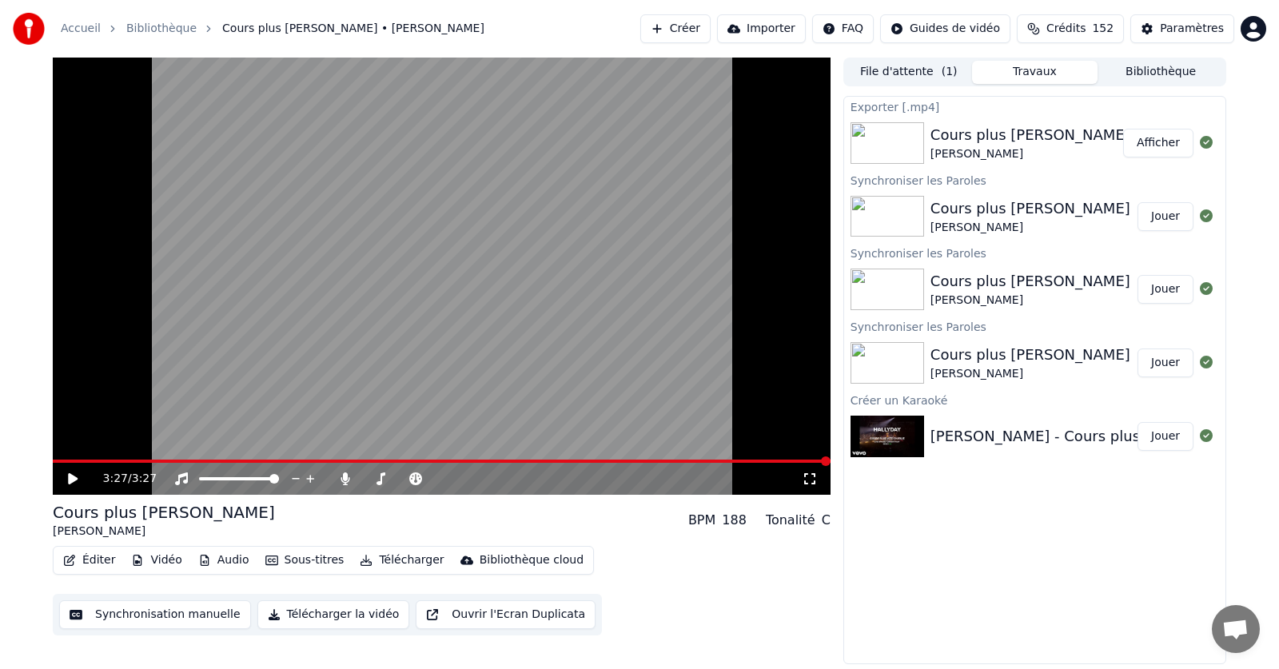
click at [1156, 142] on button "Afficher" at bounding box center [1158, 143] width 70 height 29
drag, startPoint x: 1243, startPoint y: 636, endPoint x: 1276, endPoint y: 213, distance: 425.0
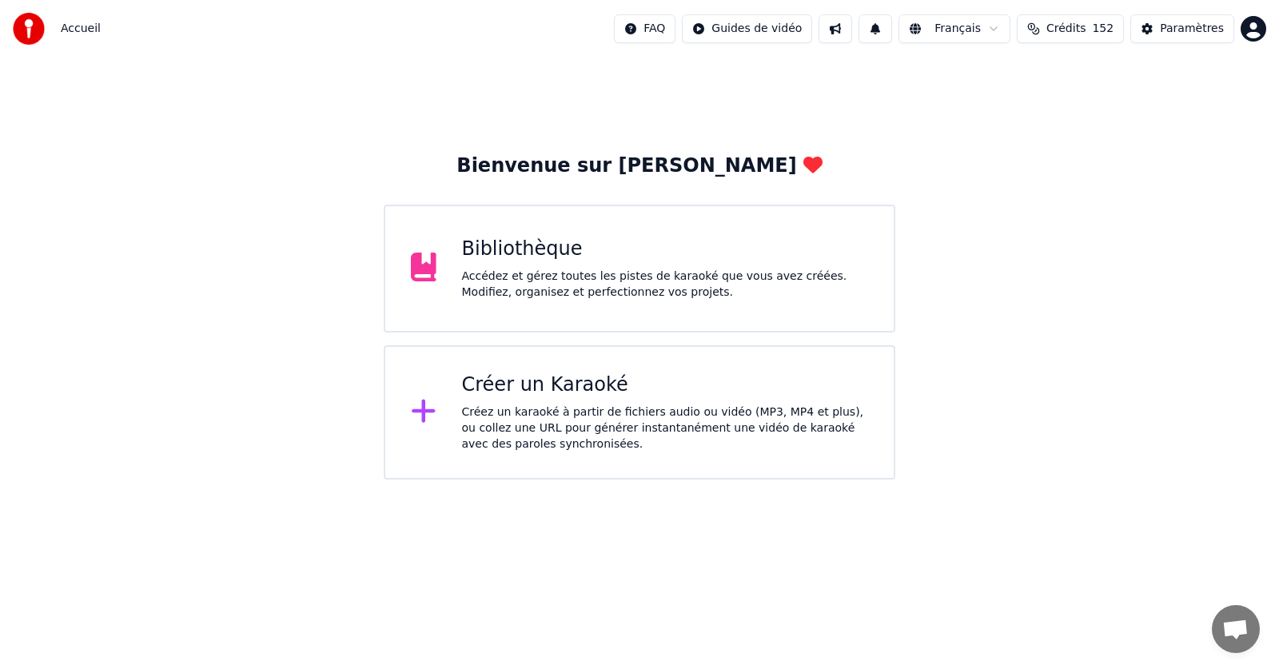
click at [598, 269] on div "Accédez et gérez toutes les pistes de karaoké que vous avez créées. Modifiez, o…" at bounding box center [665, 285] width 407 height 32
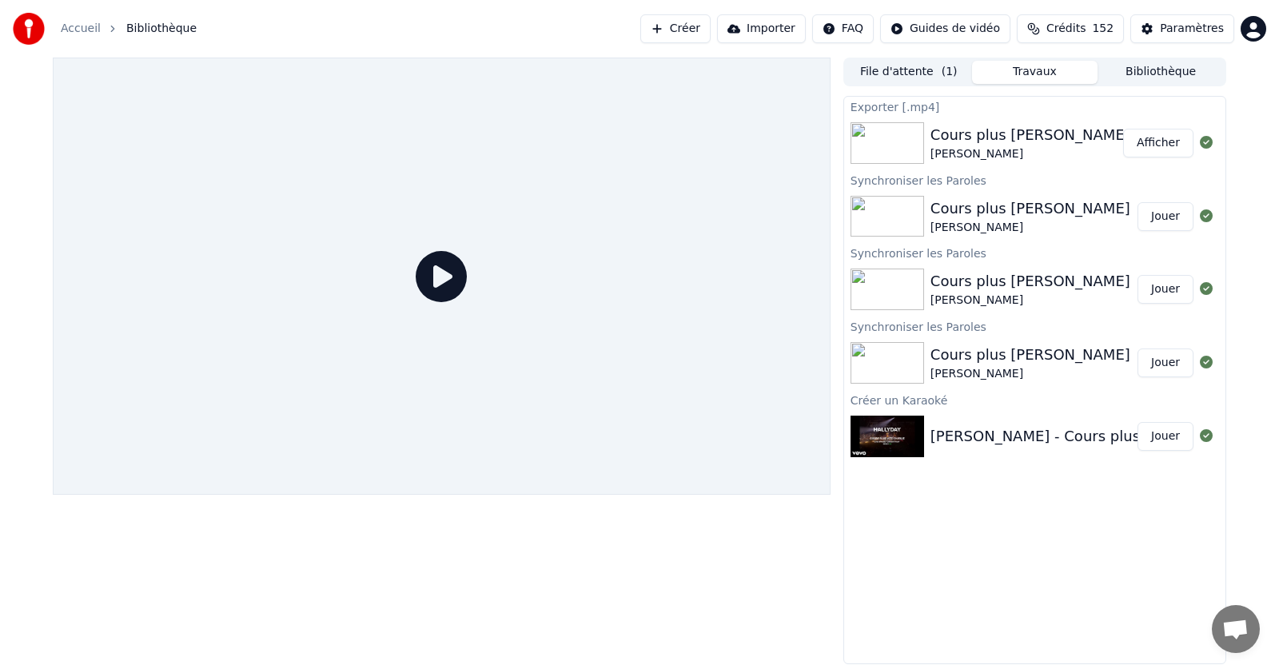
click at [1155, 141] on button "Afficher" at bounding box center [1158, 143] width 70 height 29
click at [884, 210] on img at bounding box center [888, 217] width 74 height 42
click at [1166, 214] on button "Jouer" at bounding box center [1166, 216] width 56 height 29
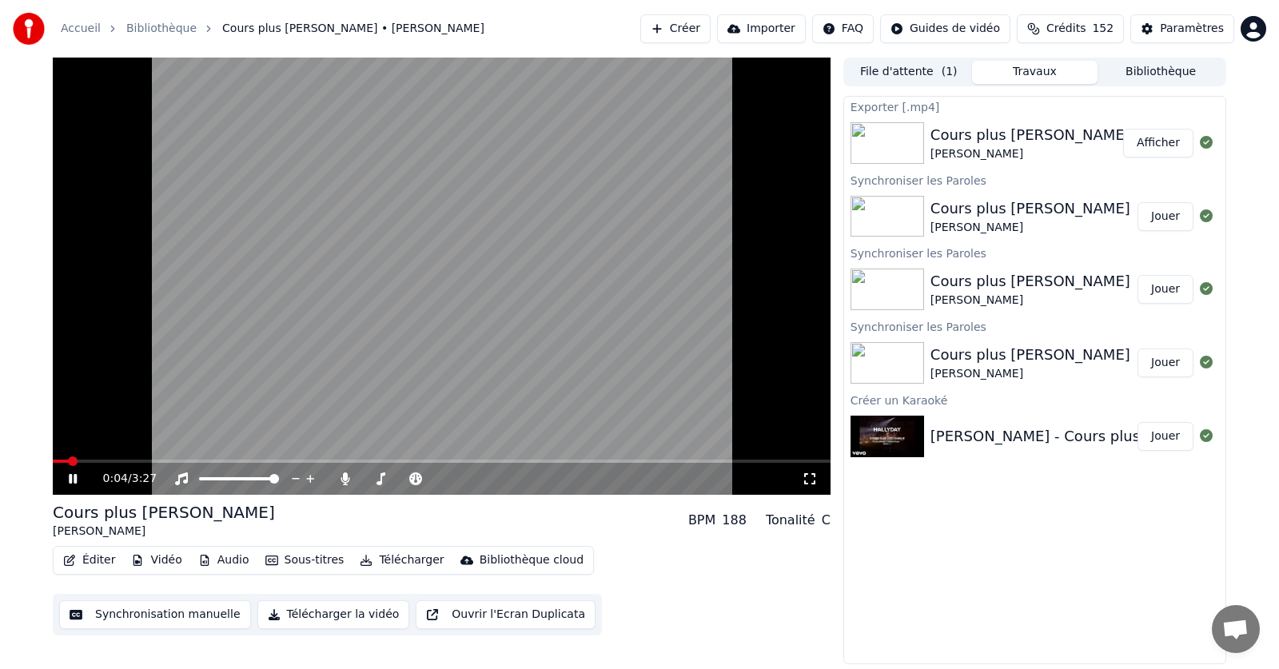
click at [74, 476] on icon at bounding box center [85, 479] width 38 height 13
click at [53, 458] on span at bounding box center [58, 462] width 10 height 10
click at [342, 476] on icon at bounding box center [345, 479] width 16 height 13
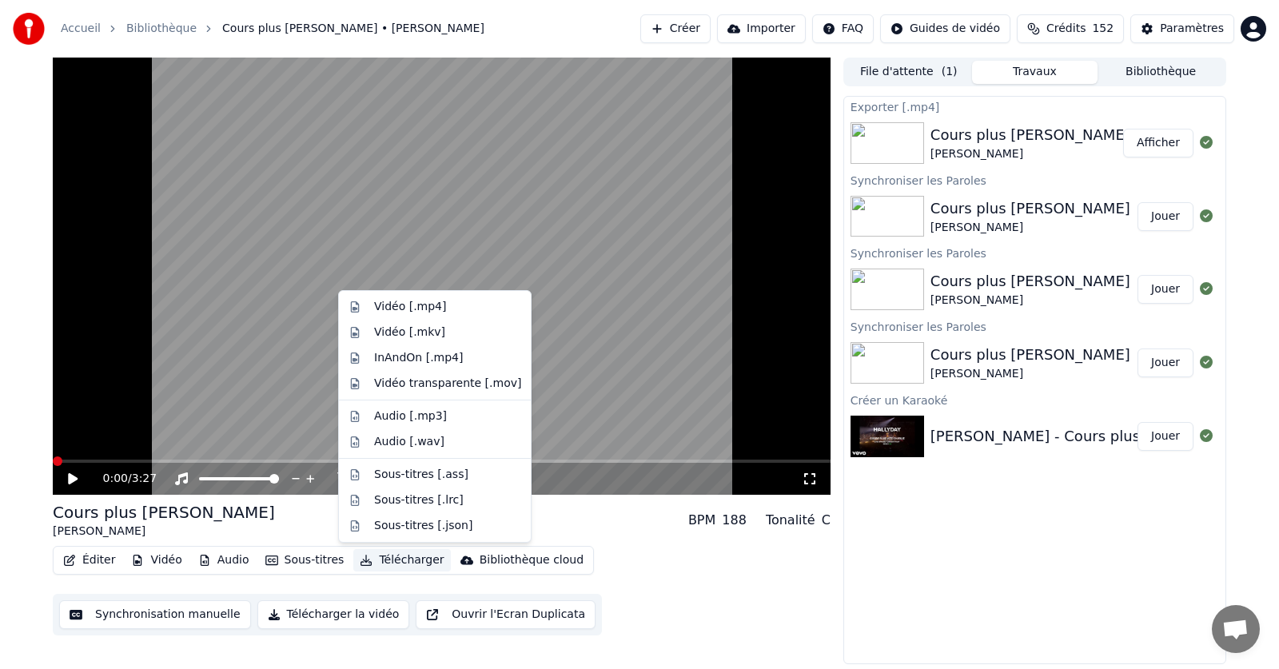
click at [390, 559] on button "Télécharger" at bounding box center [401, 560] width 97 height 22
click at [395, 311] on div "Vidéo [.mp4]" at bounding box center [410, 307] width 72 height 16
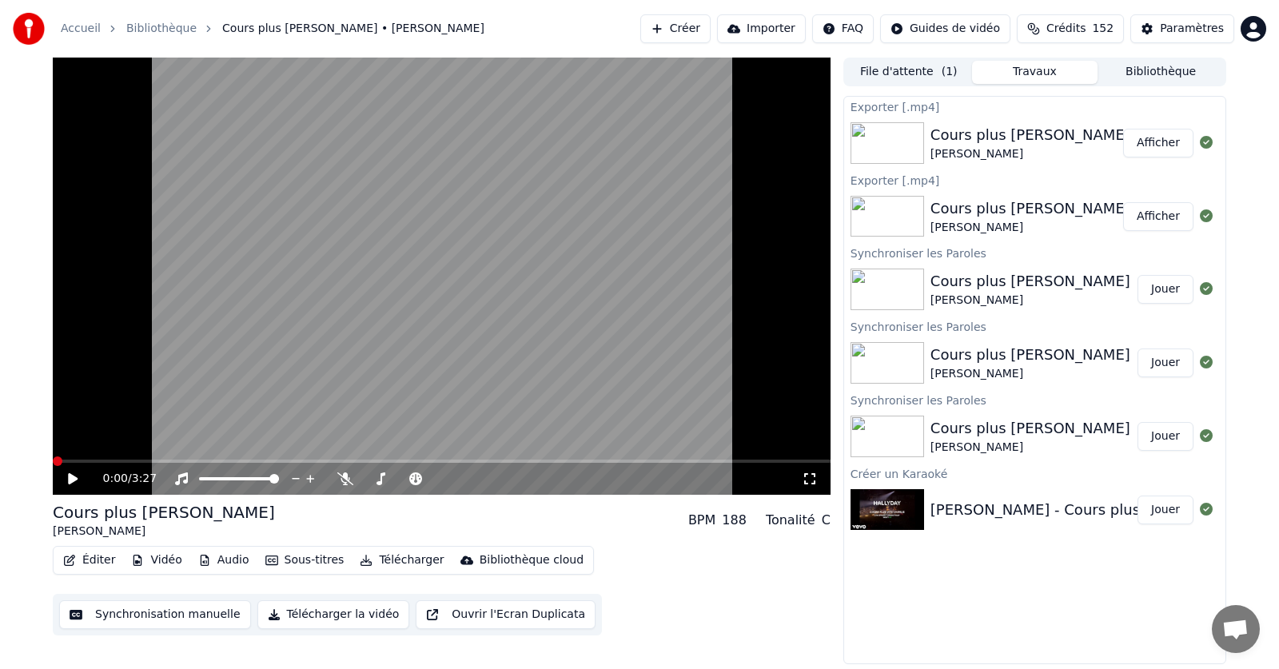
click at [1154, 144] on button "Afficher" at bounding box center [1158, 143] width 70 height 29
